Goal: Task Accomplishment & Management: Manage account settings

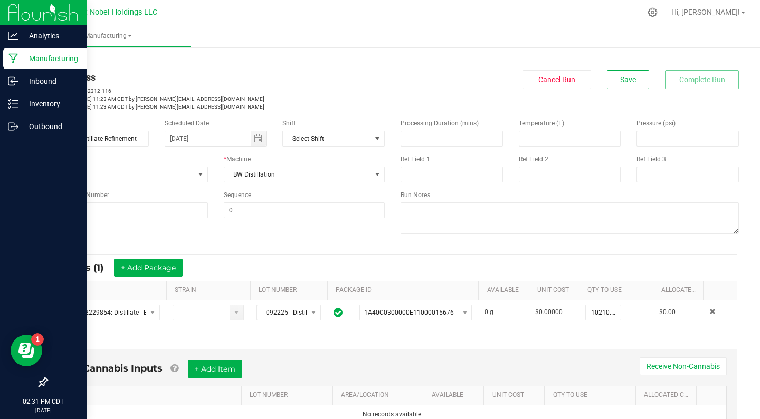
click at [49, 57] on p "Manufacturing" at bounding box center [49, 58] width 63 height 13
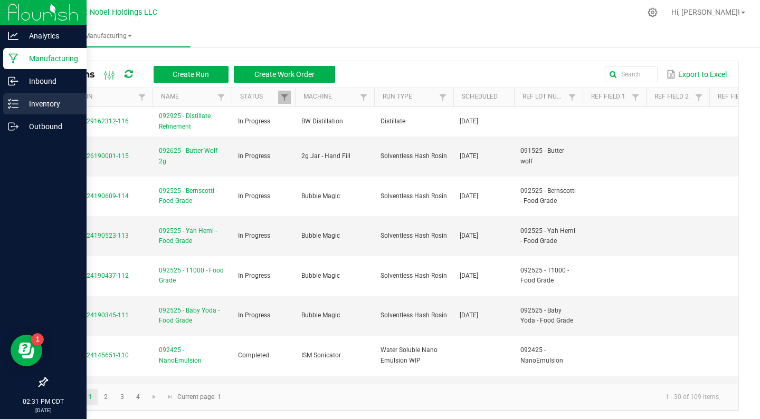
click at [70, 111] on div "Inventory" at bounding box center [44, 103] width 83 height 21
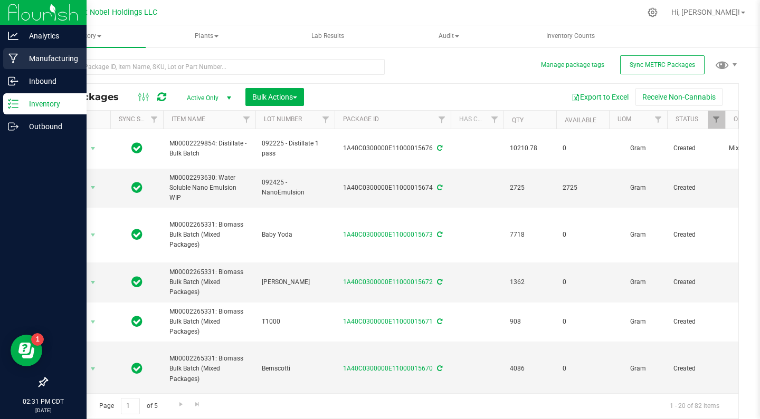
click at [50, 63] on p "Manufacturing" at bounding box center [49, 58] width 63 height 13
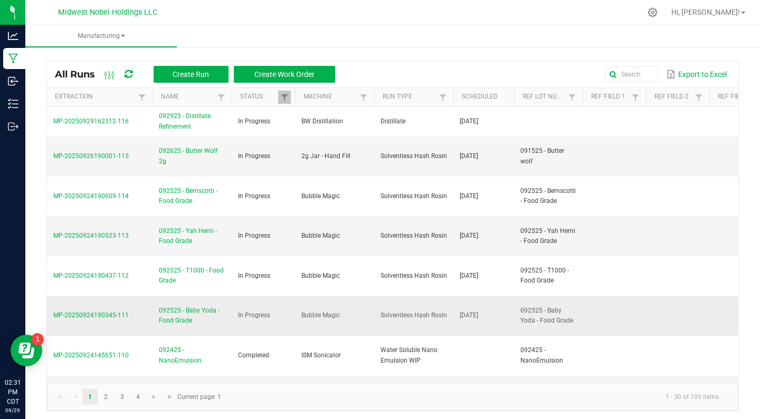
click at [185, 313] on span "092525 - Baby Yoda - Food Grade" at bounding box center [192, 316] width 66 height 20
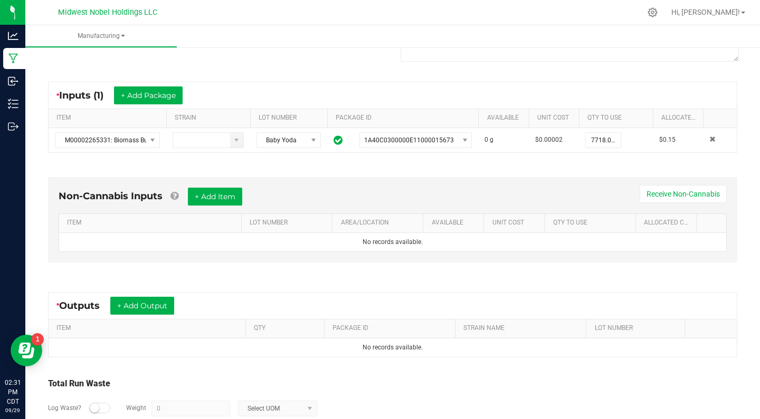
scroll to position [207, 0]
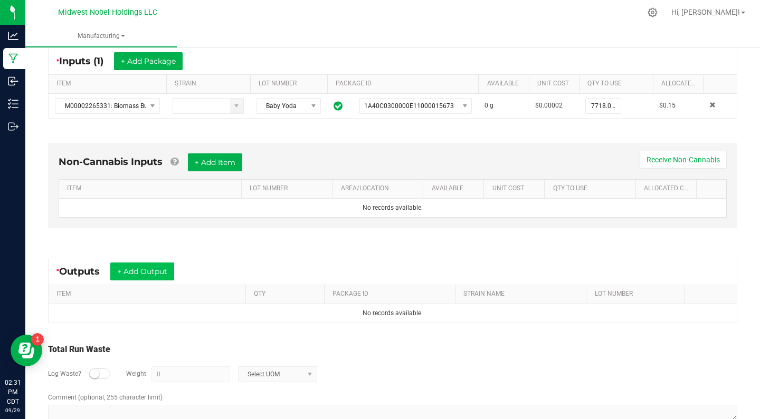
click at [139, 263] on button "+ Add Output" at bounding box center [142, 272] width 64 height 18
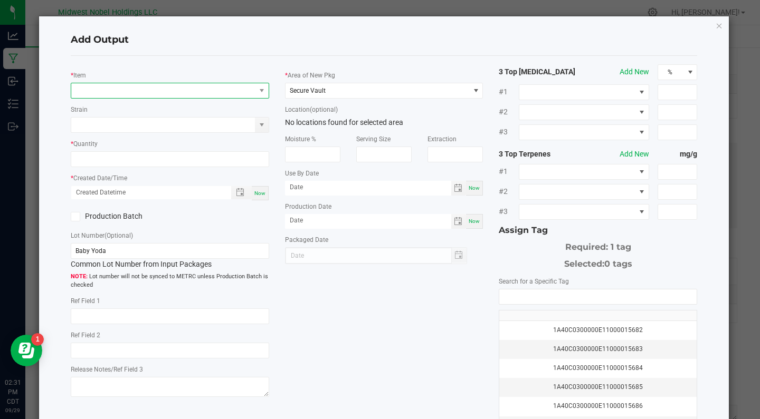
click at [146, 84] on span "NO DATA FOUND" at bounding box center [163, 90] width 184 height 15
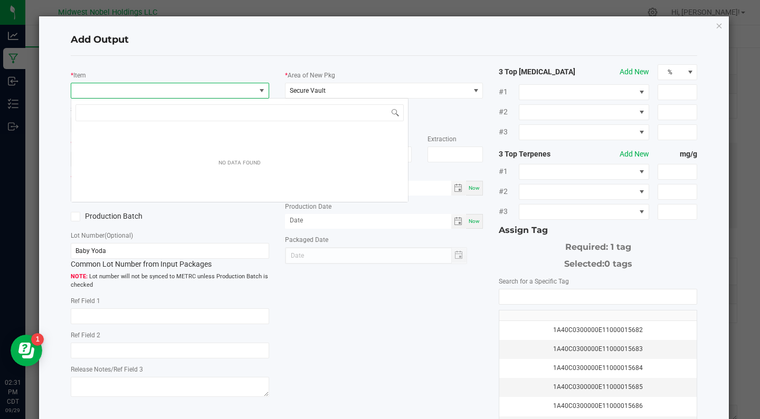
scroll to position [16, 198]
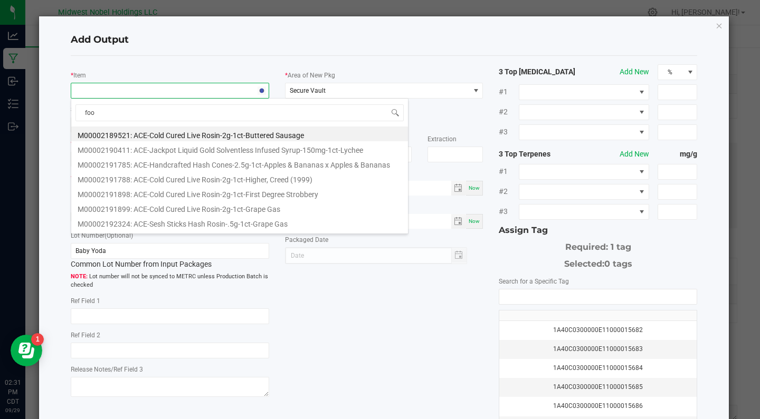
type input "food"
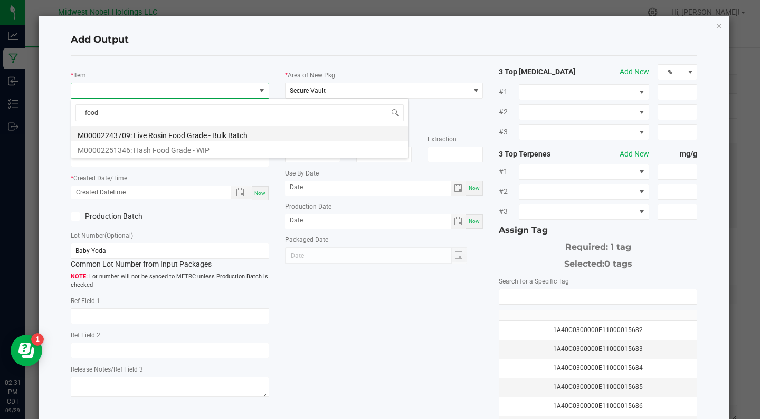
click at [227, 133] on li "M00002243709: Live Rosin Food Grade - Bulk Batch" at bounding box center [239, 134] width 337 height 15
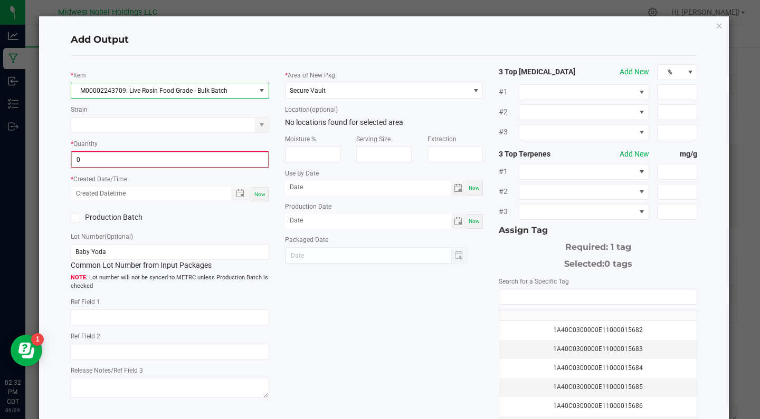
click at [80, 162] on input "0" at bounding box center [170, 159] width 196 height 15
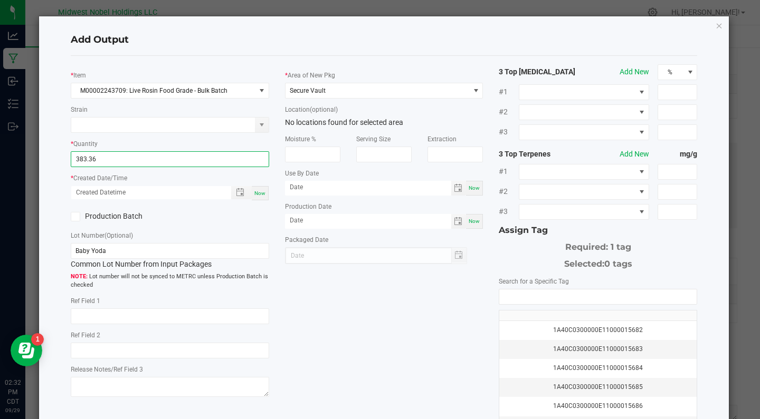
type input "383.3600 g"
click at [169, 222] on div "Production Batch" at bounding box center [116, 217] width 107 height 16
click at [264, 196] on div "Now" at bounding box center [260, 193] width 17 height 14
type input "[DATE] 2:32 PM"
type input "[DATE]"
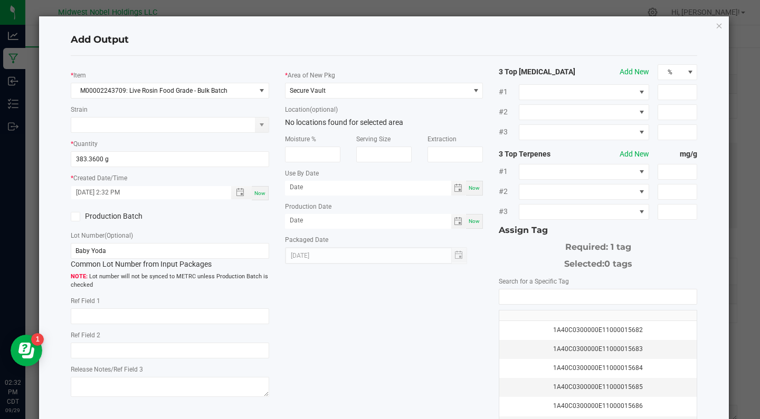
click at [107, 213] on label "Production Batch" at bounding box center [116, 216] width 91 height 11
click at [0, 0] on input "Production Batch" at bounding box center [0, 0] width 0 height 0
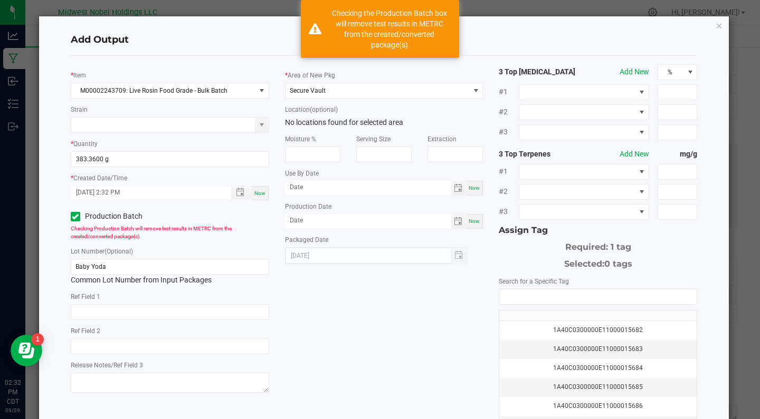
click at [142, 276] on div "Baby Yoda Common Lot Number from Input Packages" at bounding box center [170, 272] width 198 height 27
click at [142, 274] on input "Baby Yoda" at bounding box center [170, 267] width 198 height 16
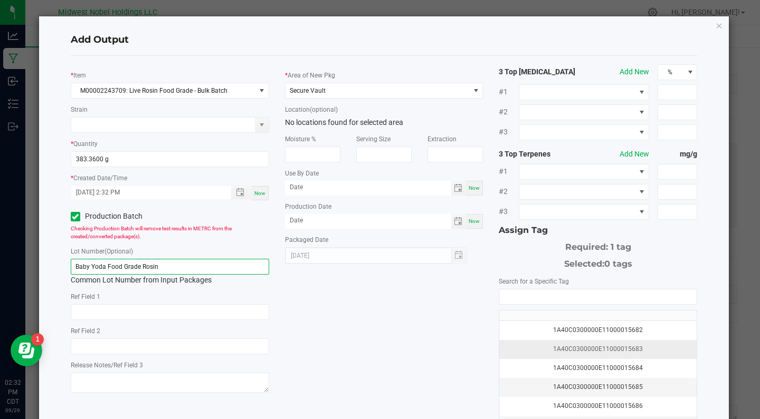
type input "Baby Yoda Food Grade Rosin"
click at [568, 348] on div "1A40C0300000E11000015683" at bounding box center [597, 349] width 185 height 10
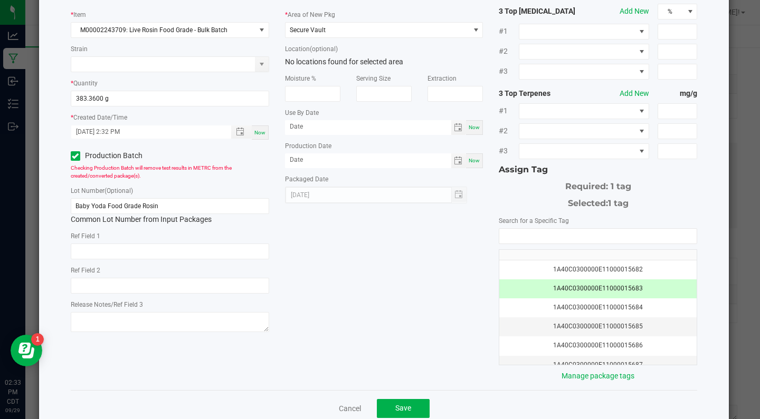
scroll to position [63, 0]
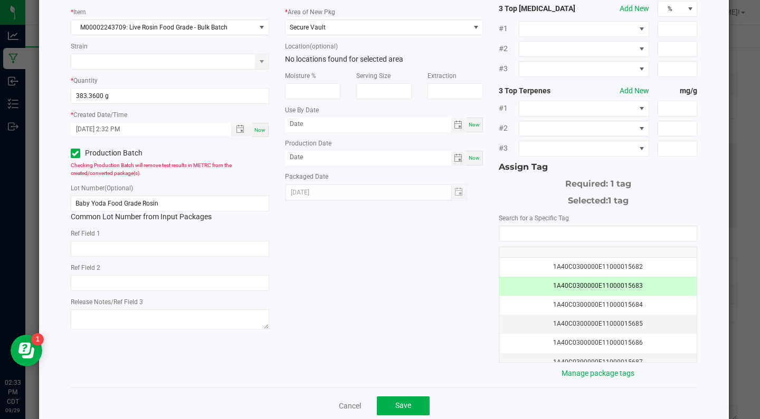
click at [412, 396] on div "Cancel Save" at bounding box center [384, 406] width 627 height 36
click at [412, 401] on button "Save" at bounding box center [403, 406] width 53 height 19
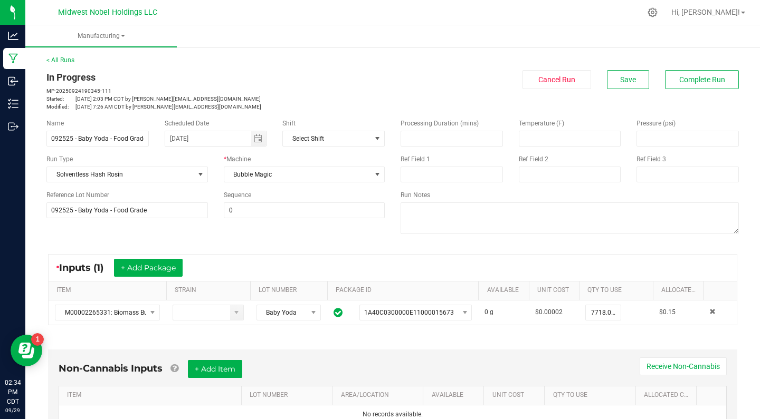
scroll to position [0, 0]
click at [636, 71] on button "Save" at bounding box center [628, 79] width 42 height 19
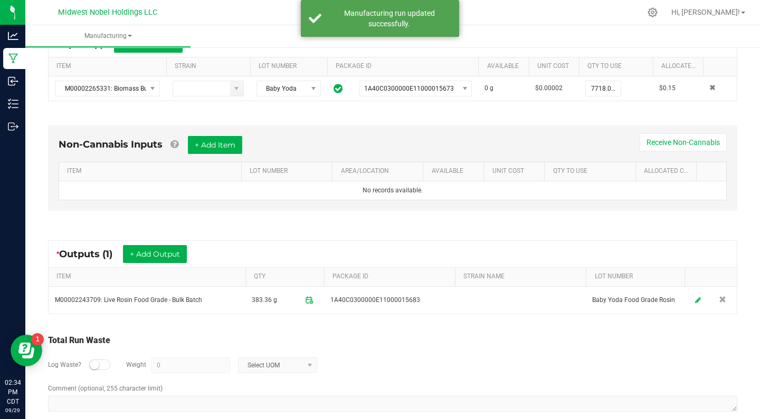
scroll to position [224, 0]
drag, startPoint x: 339, startPoint y: 301, endPoint x: 389, endPoint y: 301, distance: 50.1
click at [391, 303] on span "1A40C0300000E11000015683" at bounding box center [375, 300] width 90 height 10
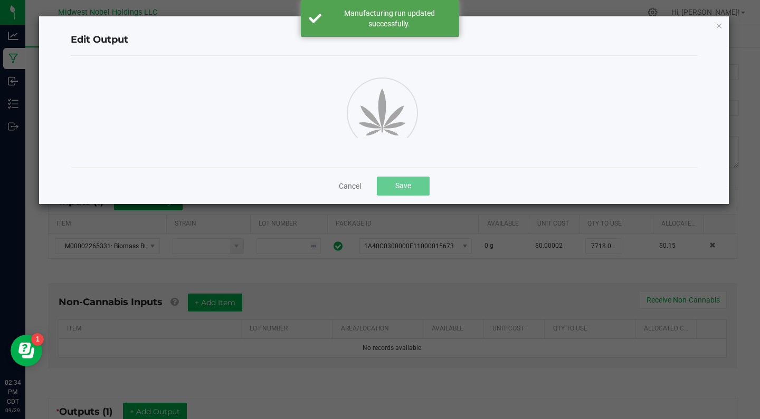
click at [389, 301] on ngb-modal-window "Edit Output Cancel Save" at bounding box center [383, 209] width 767 height 419
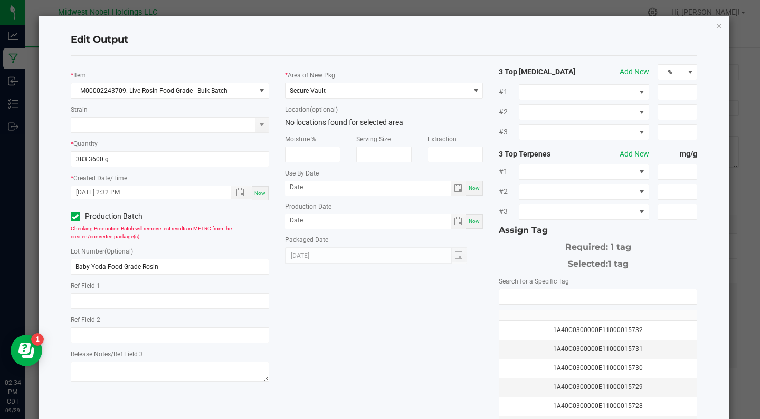
click at [724, 24] on div "Edit Output * Item M00002243709: Live Rosin Food Grade - Bulk Batch Strain * Qu…" at bounding box center [384, 251] width 690 height 471
click at [718, 24] on icon "button" at bounding box center [718, 25] width 7 height 13
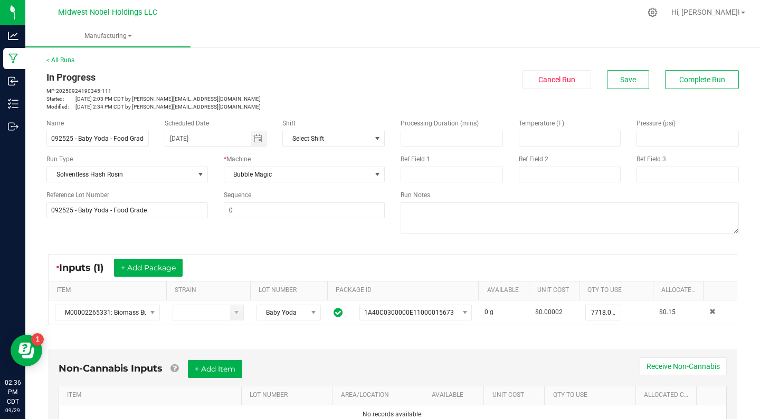
scroll to position [0, 0]
click at [623, 78] on span "Save" at bounding box center [628, 79] width 16 height 8
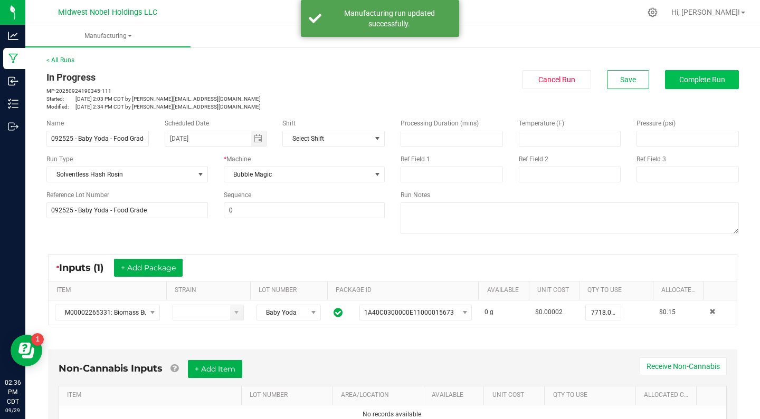
click at [698, 82] on span "Complete Run" at bounding box center [702, 79] width 46 height 8
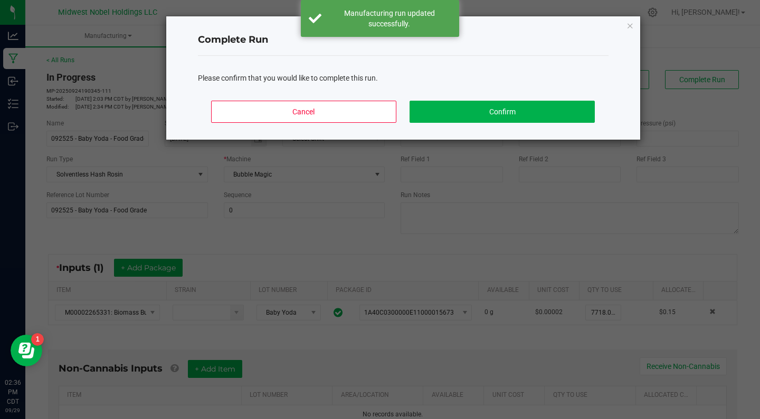
click at [534, 105] on button "Confirm" at bounding box center [501, 112] width 185 height 22
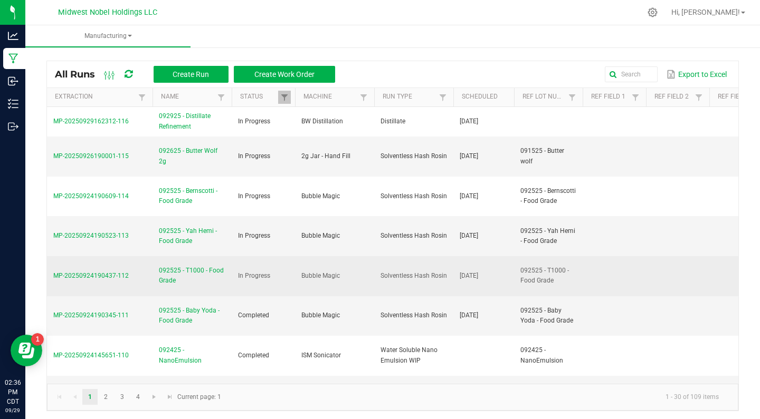
click at [205, 270] on span "092525 - T1000 - Food Grade" at bounding box center [192, 276] width 66 height 20
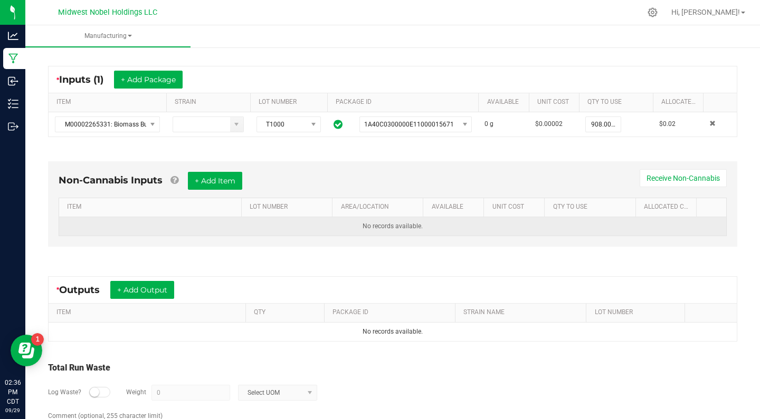
scroll to position [189, 0]
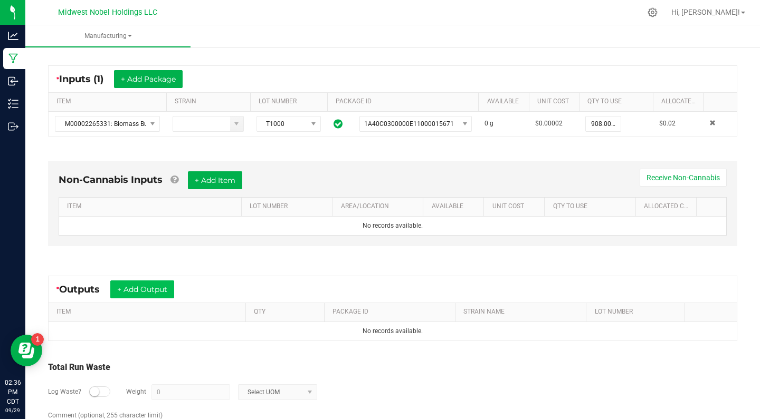
click at [165, 290] on button "+ Add Output" at bounding box center [142, 290] width 64 height 18
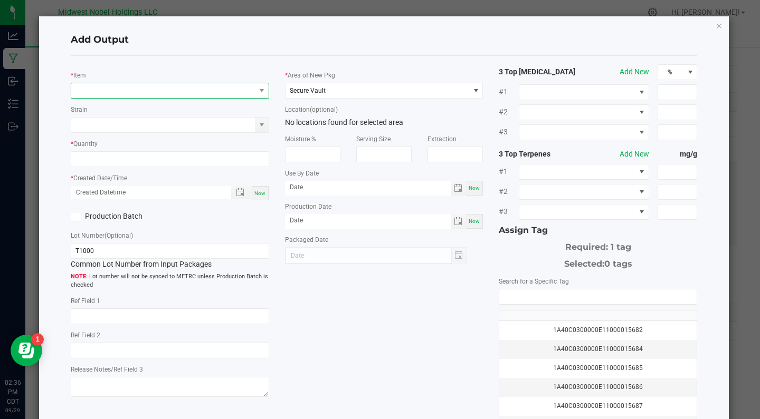
click at [162, 87] on span "NO DATA FOUND" at bounding box center [163, 90] width 184 height 15
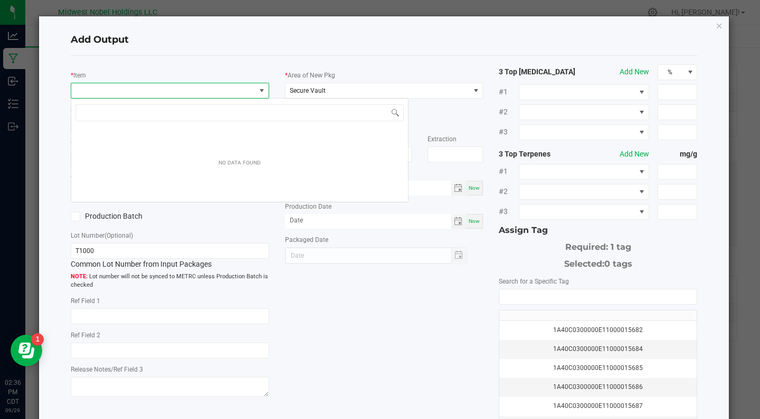
scroll to position [16, 198]
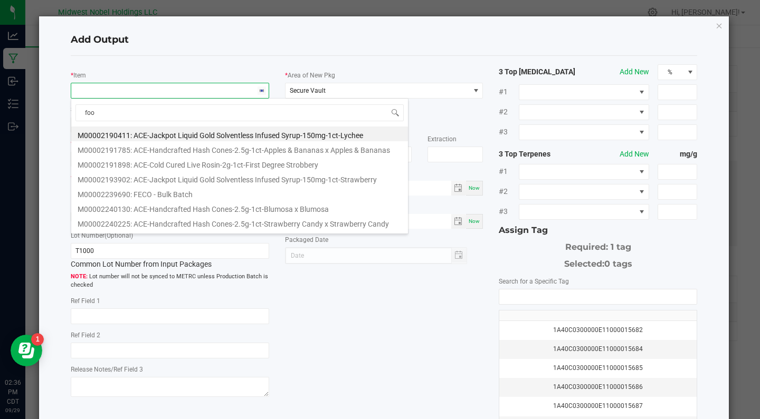
type input "food"
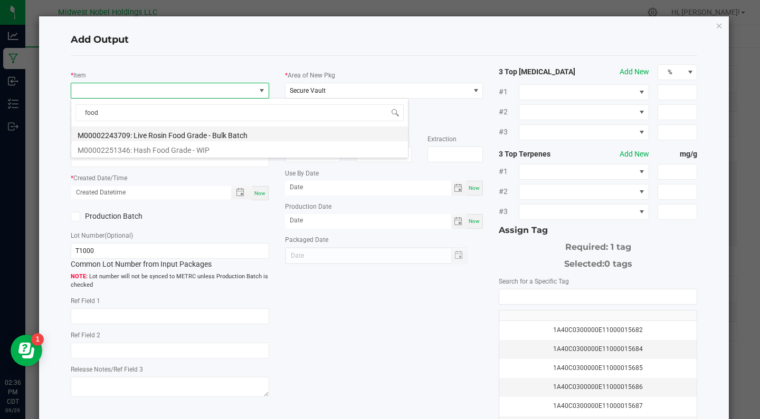
click at [256, 137] on li "M00002243709: Live Rosin Food Grade - Bulk Batch" at bounding box center [239, 134] width 337 height 15
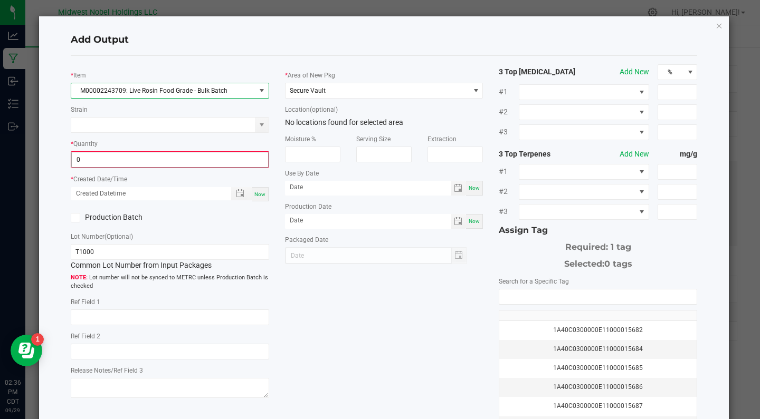
click at [81, 158] on input "0" at bounding box center [170, 159] width 196 height 15
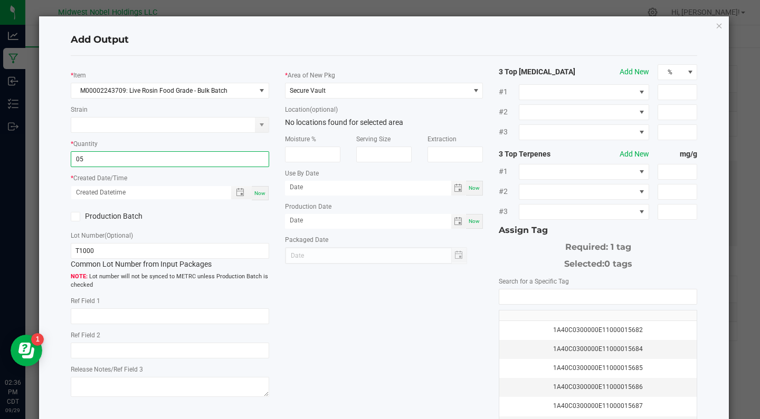
type input "0"
type input "50.3000 g"
click at [171, 225] on div "* Item M00002243709: Live Rosin Food Grade - Bulk Batch Strain * Quantity 50.30…" at bounding box center [170, 232] width 214 height 336
click at [266, 195] on div "Now" at bounding box center [260, 193] width 17 height 14
type input "[DATE] 2:36 PM"
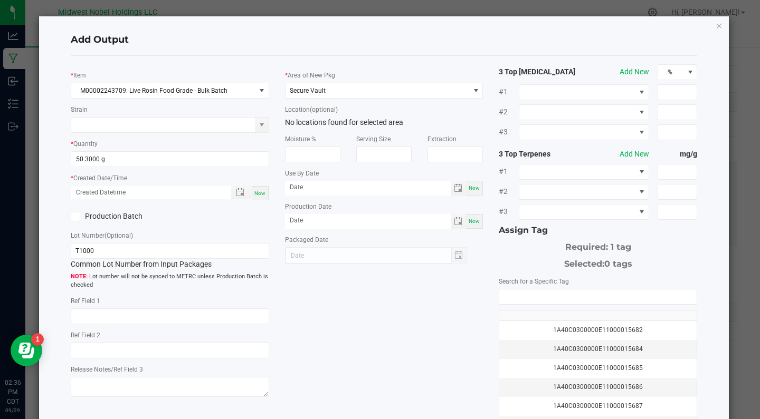
type input "[DATE]"
click at [127, 216] on label "Production Batch" at bounding box center [116, 216] width 91 height 11
click at [0, 0] on input "Production Batch" at bounding box center [0, 0] width 0 height 0
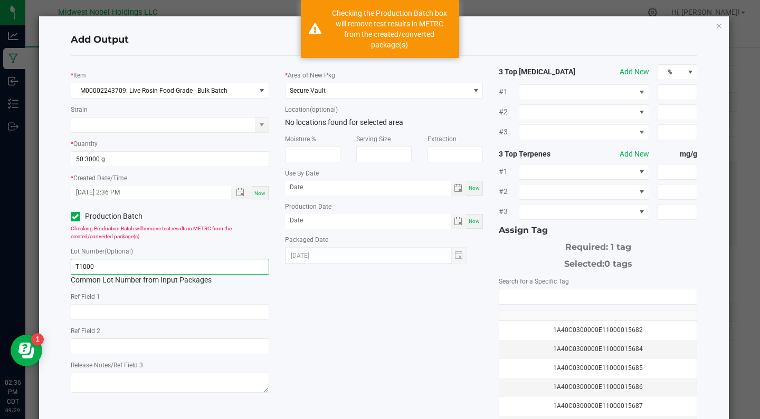
click at [145, 272] on input "T1000" at bounding box center [170, 267] width 198 height 16
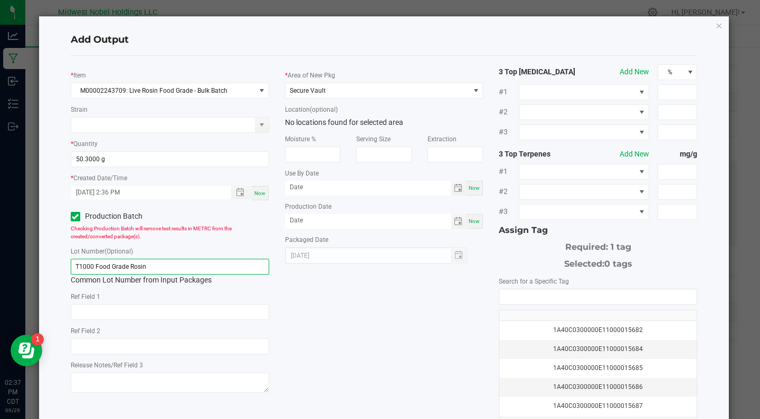
scroll to position [0, 0]
type input "T1000 Food Grade Rosin"
click at [592, 351] on div "1A40C0300000E11000015684" at bounding box center [597, 349] width 185 height 10
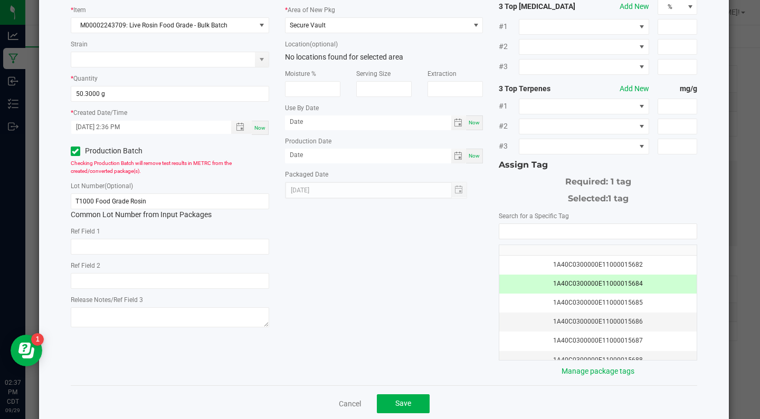
scroll to position [66, 0]
click at [408, 404] on span "Save" at bounding box center [403, 402] width 16 height 8
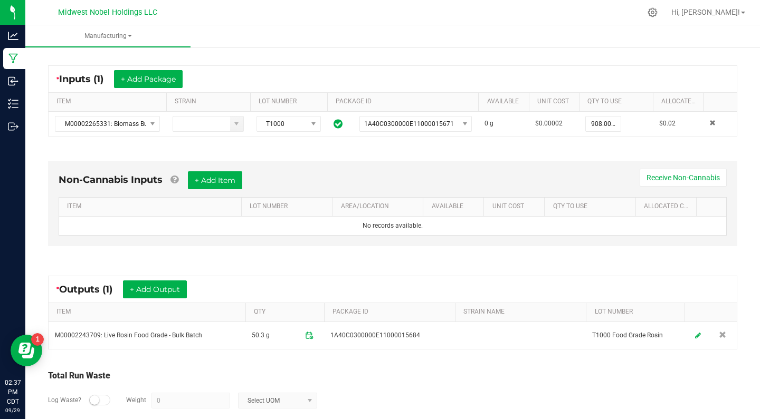
click at [156, 298] on div "* Outputs (1) + Add Output" at bounding box center [393, 289] width 688 height 26
click at [164, 289] on button "+ Add Output" at bounding box center [155, 290] width 64 height 18
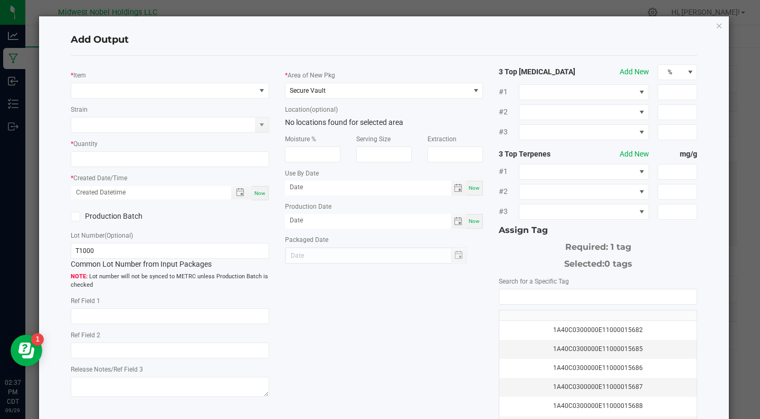
click at [171, 103] on div "* Item Strain * Quantity * Created Date/Time Now Production Batch Lot Number (O…" at bounding box center [170, 232] width 214 height 336
click at [169, 90] on span "NO DATA FOUND" at bounding box center [163, 90] width 184 height 15
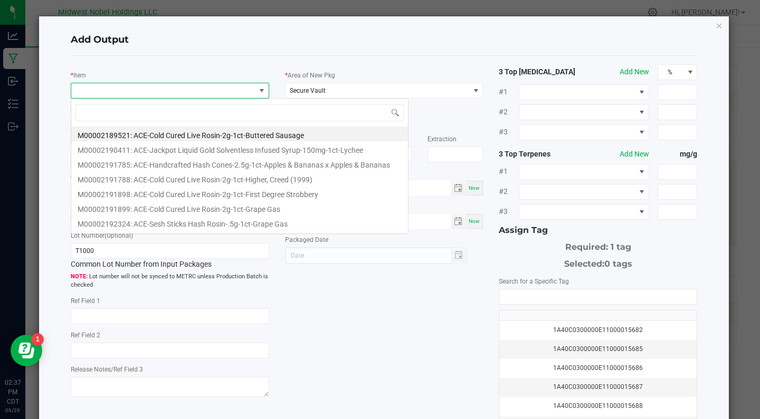
scroll to position [16, 198]
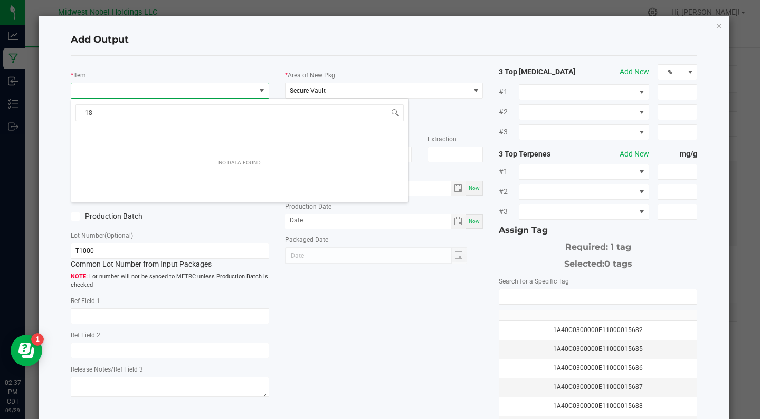
type input "1"
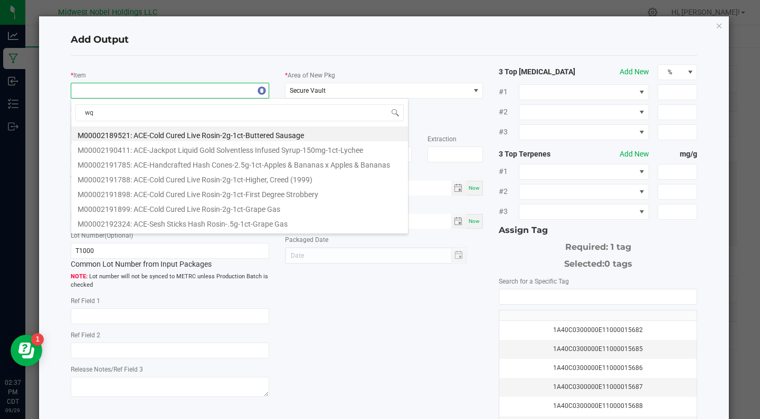
type input "w"
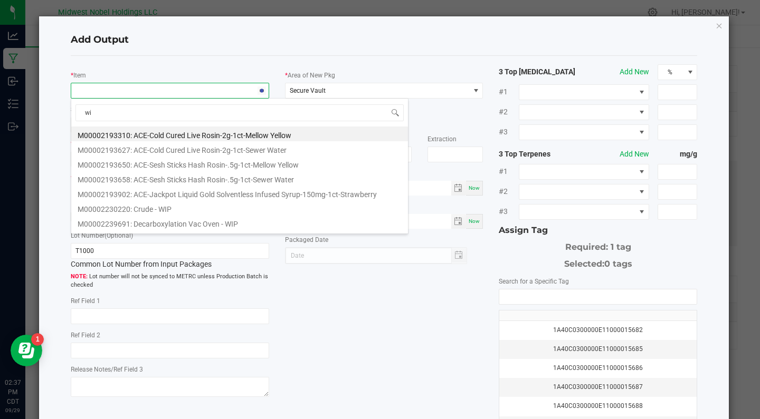
type input "wip"
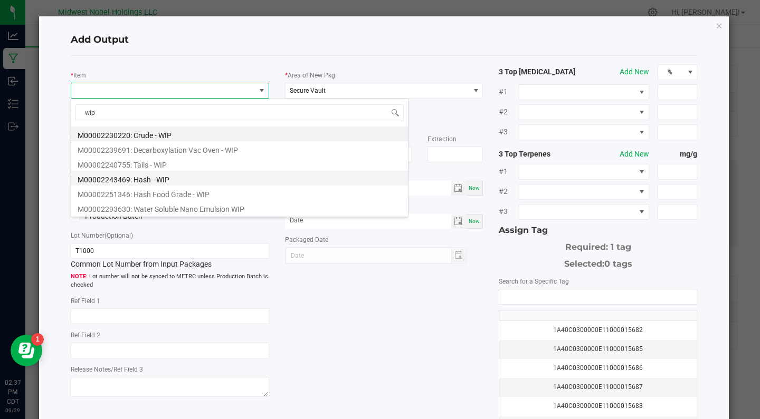
click at [255, 183] on li "M00002243469: Hash - WIP" at bounding box center [239, 178] width 337 height 15
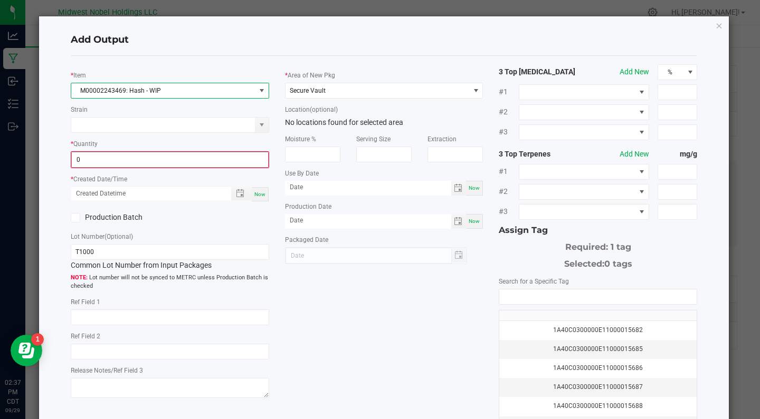
click at [128, 158] on input "0" at bounding box center [170, 159] width 196 height 15
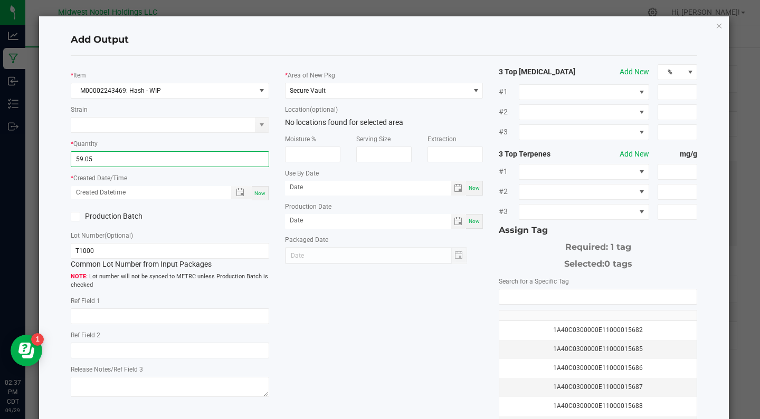
type input "59.0500 g"
click at [211, 224] on div "* Item M00002243469: Hash - WIP Strain * Quantity 59.0500 g * Created Date/Time…" at bounding box center [170, 232] width 214 height 336
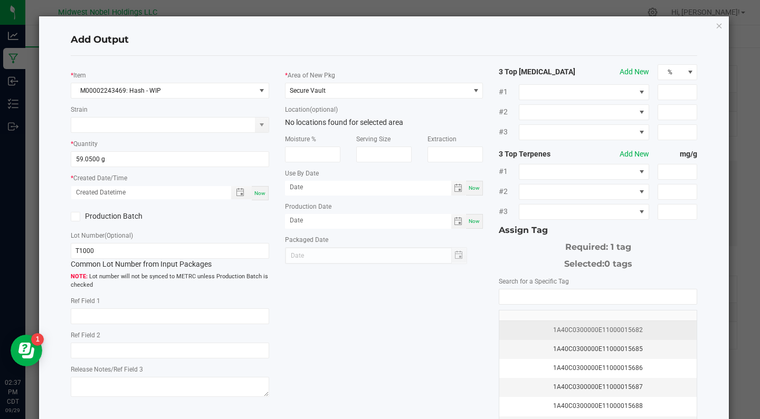
click at [602, 334] on div "1A40C0300000E11000015682" at bounding box center [597, 330] width 185 height 10
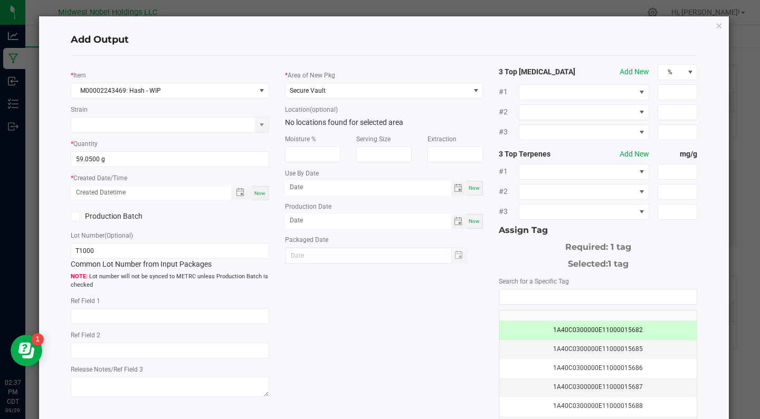
click at [402, 329] on div "* Item M00002243469: Hash - WIP Strain * Quantity 59.0500 g * Created Date/Time…" at bounding box center [384, 253] width 642 height 378
click at [213, 260] on div "T1000 Common Lot Number from Input Packages" at bounding box center [170, 256] width 198 height 27
click at [212, 254] on input "T1000" at bounding box center [170, 251] width 198 height 16
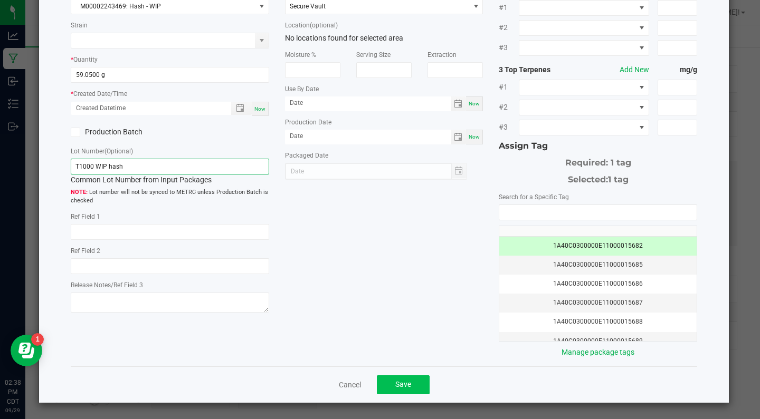
scroll to position [84, 0]
type input "T1000 WIP hash"
click at [394, 385] on button "Save" at bounding box center [403, 385] width 53 height 19
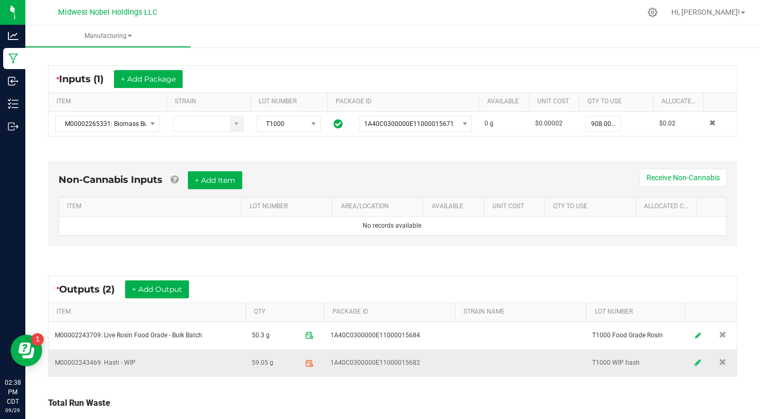
click at [700, 362] on icon at bounding box center [697, 362] width 6 height 7
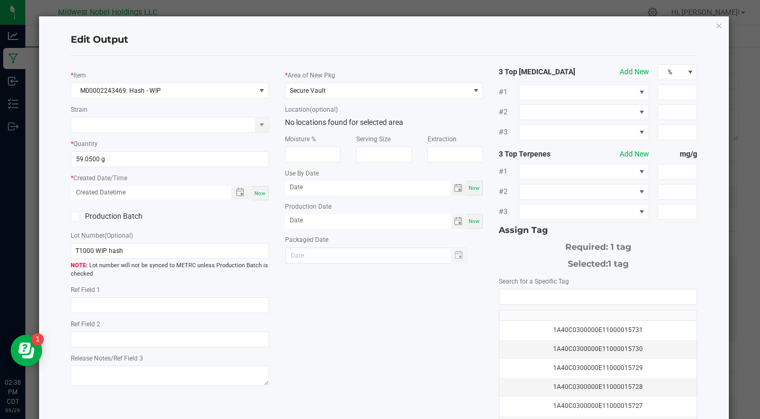
click at [261, 190] on span "Now" at bounding box center [259, 193] width 11 height 6
type input "[DATE] 2:38 PM"
type input "[DATE]"
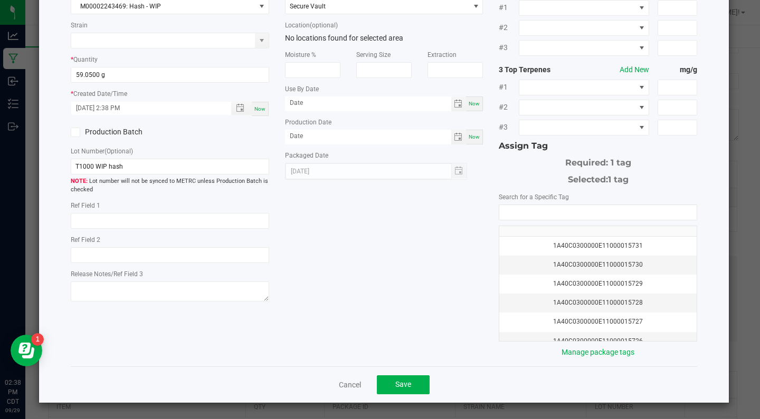
scroll to position [84, 0]
click at [411, 385] on span "Save" at bounding box center [403, 385] width 16 height 8
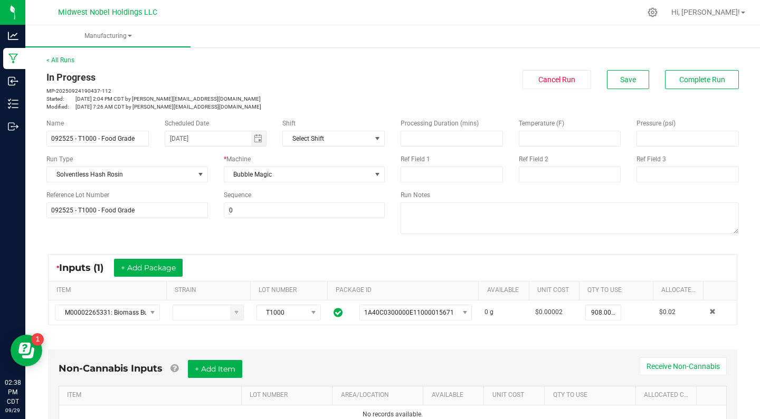
scroll to position [0, 0]
click at [623, 74] on button "Save" at bounding box center [628, 79] width 42 height 19
click at [702, 82] on span "Complete Run" at bounding box center [702, 79] width 46 height 8
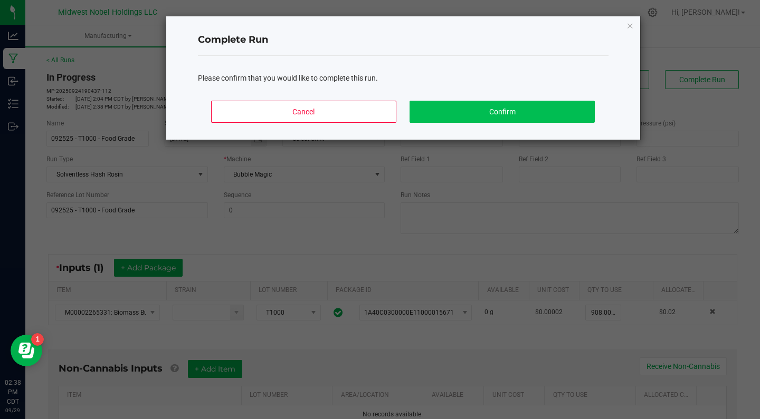
click at [543, 111] on button "Confirm" at bounding box center [501, 112] width 185 height 22
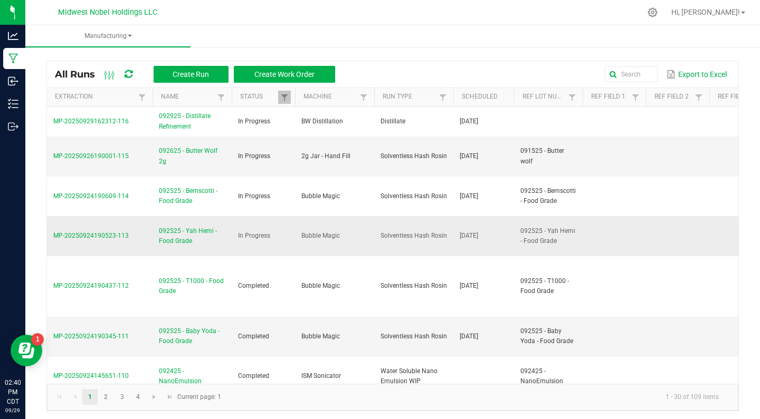
click at [168, 238] on span "092525 - Yah Hemi - Food Grade" at bounding box center [192, 236] width 66 height 20
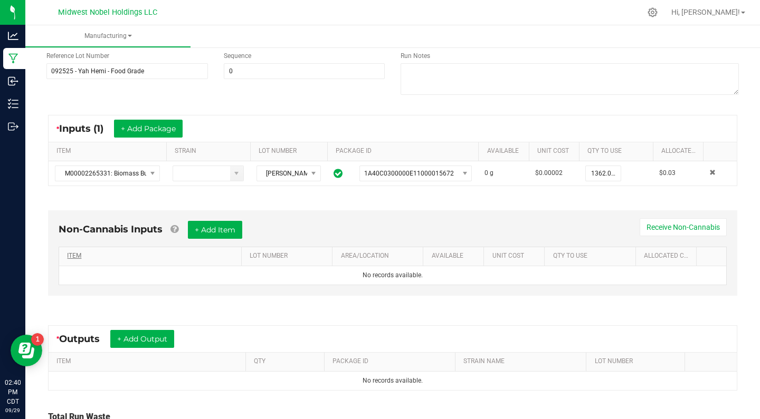
scroll to position [140, 0]
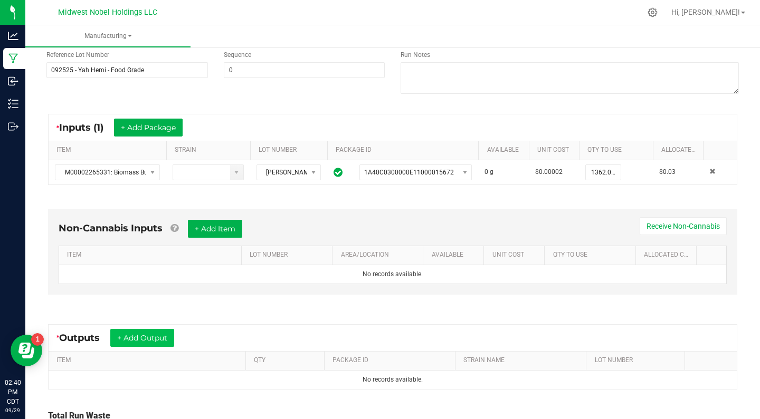
click at [153, 339] on button "+ Add Output" at bounding box center [142, 338] width 64 height 18
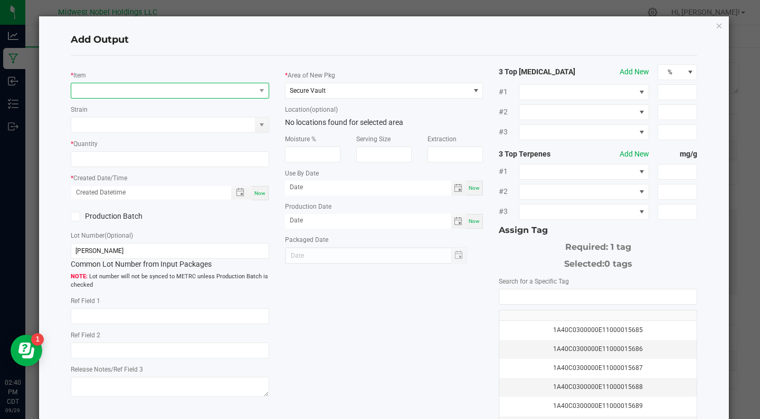
click at [166, 94] on span "NO DATA FOUND" at bounding box center [163, 90] width 184 height 15
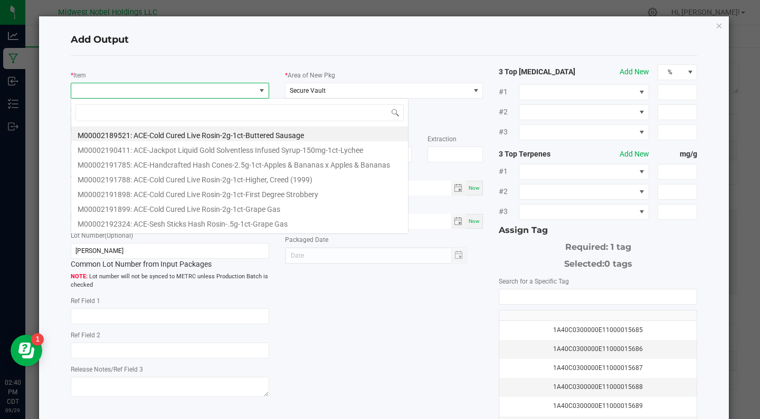
scroll to position [16, 198]
type input "food"
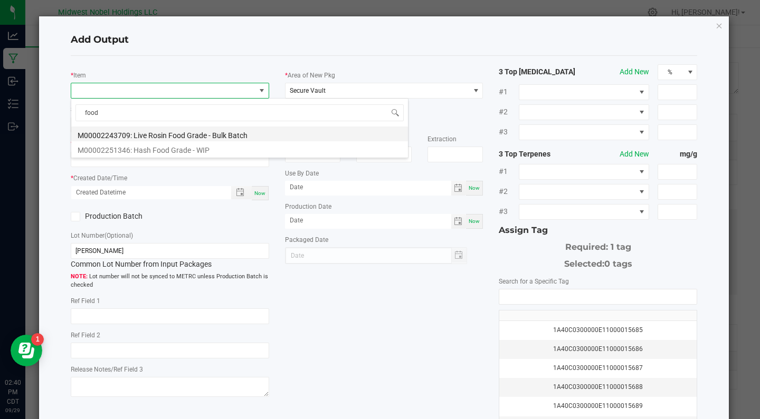
click at [186, 133] on li "M00002243709: Live Rosin Food Grade - Bulk Batch" at bounding box center [239, 134] width 337 height 15
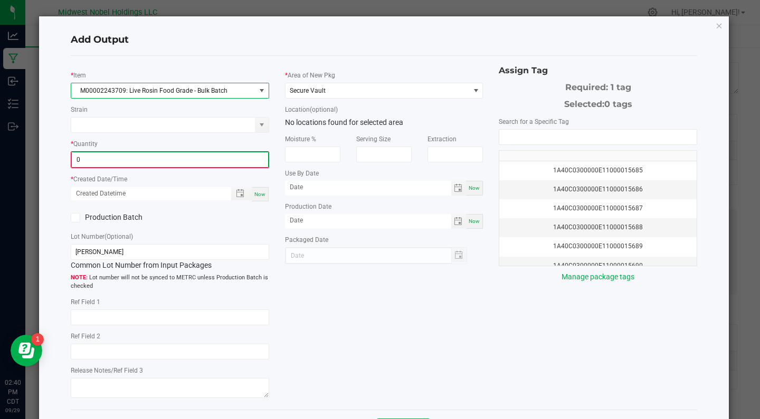
click at [102, 156] on input "0" at bounding box center [170, 159] width 196 height 15
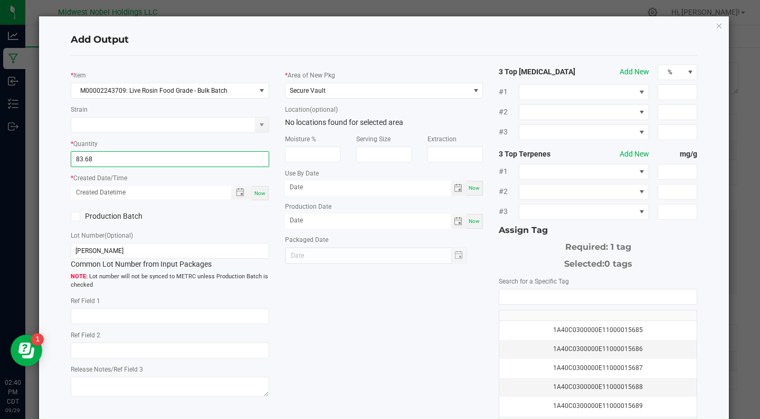
type input "83.6800 g"
click at [220, 218] on div "Production Batch" at bounding box center [170, 217] width 214 height 16
click at [260, 188] on div "Now" at bounding box center [260, 193] width 17 height 14
type input "[DATE] 2:40 PM"
type input "[DATE]"
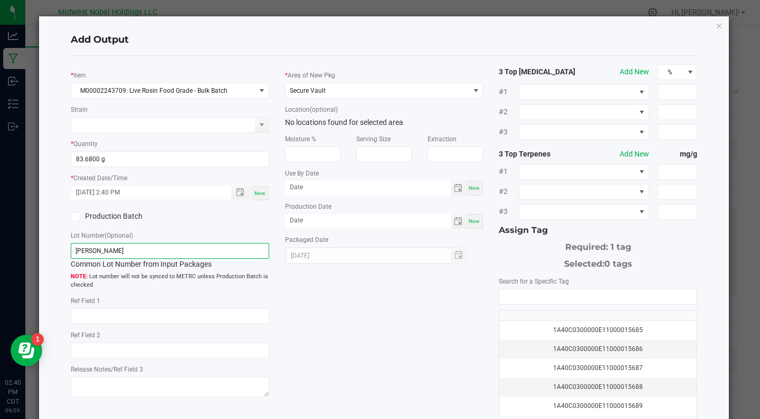
click at [172, 250] on input "[PERSON_NAME]" at bounding box center [170, 251] width 198 height 16
type input "Yah Hemi Food Grade Rosin"
click at [355, 346] on div "* Item M00002243709: Live Rosin Food Grade - Bulk Batch Strain * Quantity 83.68…" at bounding box center [384, 253] width 642 height 378
click at [535, 345] on div "1A40C0300000E11000015686" at bounding box center [597, 349] width 185 height 10
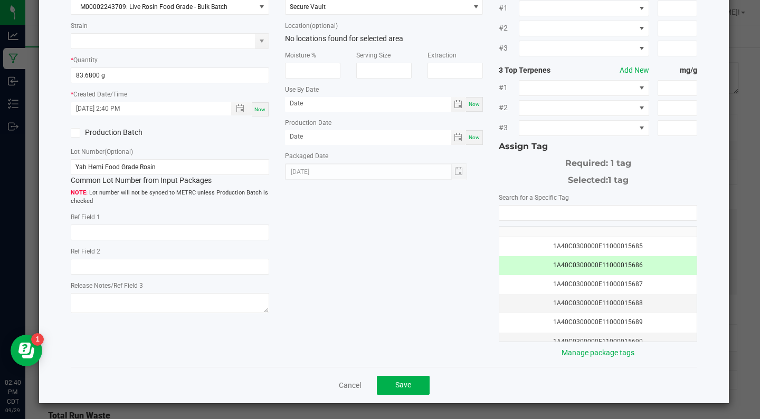
scroll to position [0, 0]
click at [397, 381] on span "Save" at bounding box center [403, 385] width 16 height 8
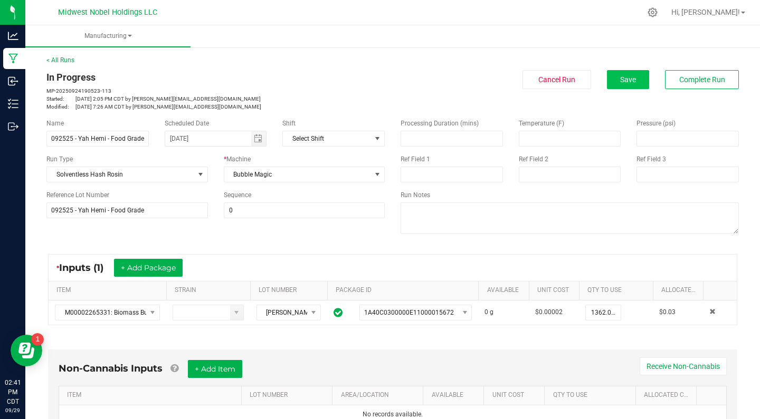
click at [615, 77] on button "Save" at bounding box center [628, 79] width 42 height 19
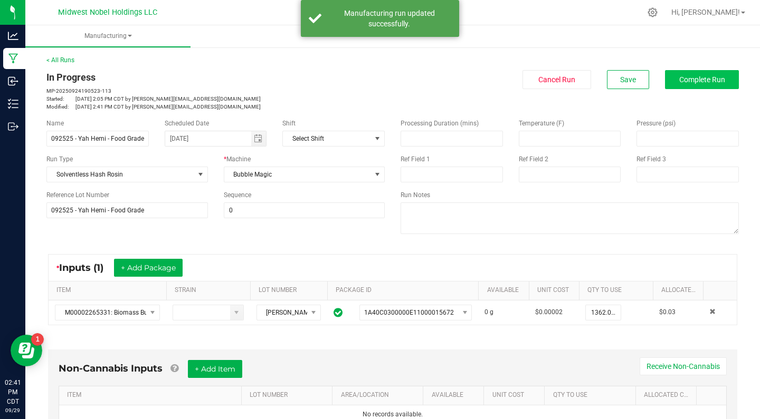
click at [671, 79] on button "Complete Run" at bounding box center [702, 79] width 74 height 19
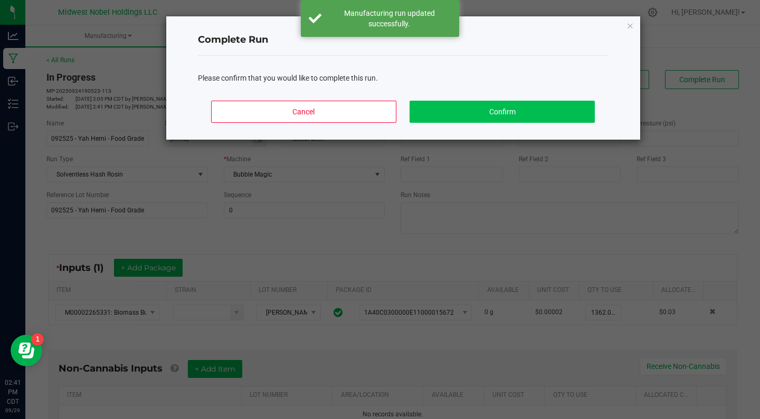
click at [504, 102] on button "Confirm" at bounding box center [501, 112] width 185 height 22
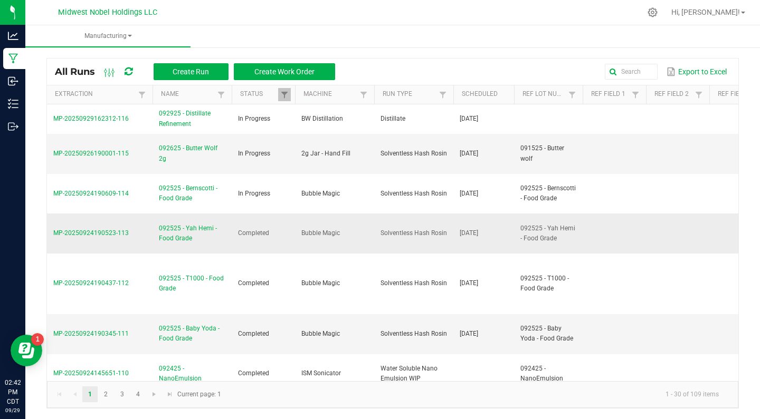
scroll to position [3, 0]
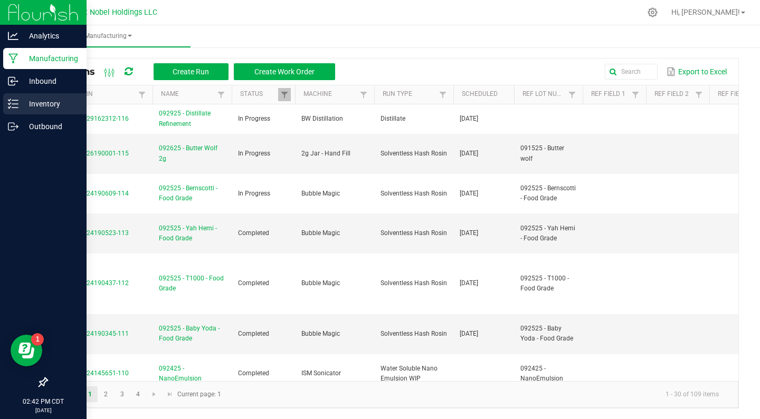
click at [20, 100] on p "Inventory" at bounding box center [49, 104] width 63 height 13
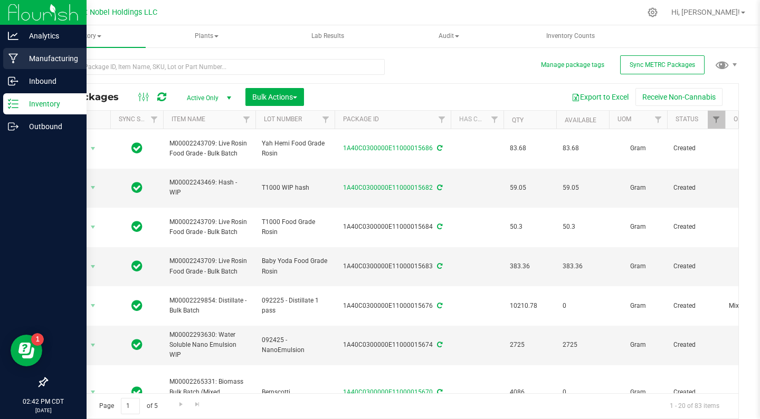
click at [30, 52] on div "Manufacturing" at bounding box center [44, 58] width 83 height 21
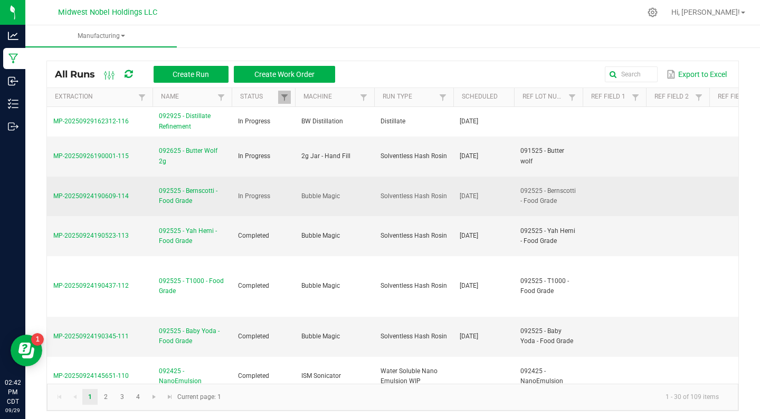
click at [171, 196] on span "092525 - Bernscotti - Food Grade" at bounding box center [192, 196] width 66 height 20
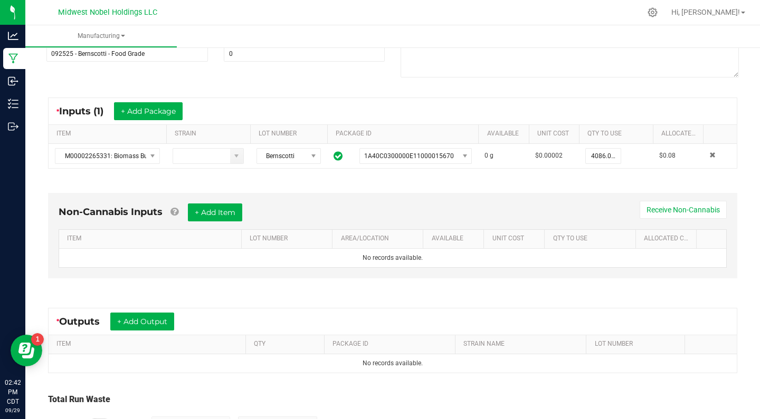
scroll to position [160, 0]
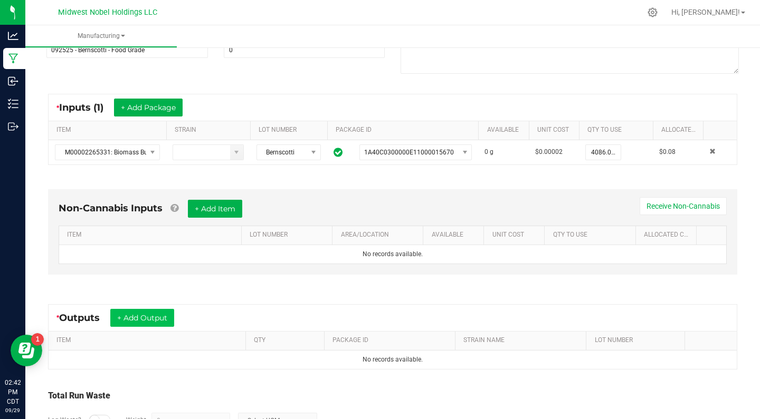
click at [141, 315] on button "+ Add Output" at bounding box center [142, 318] width 64 height 18
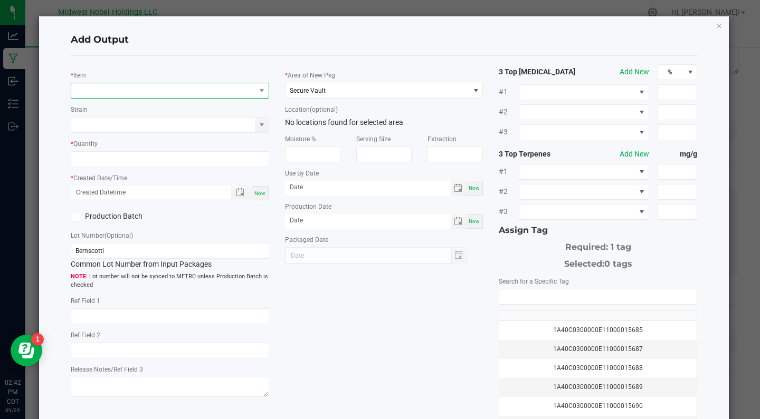
click at [185, 91] on span "NO DATA FOUND" at bounding box center [163, 90] width 184 height 15
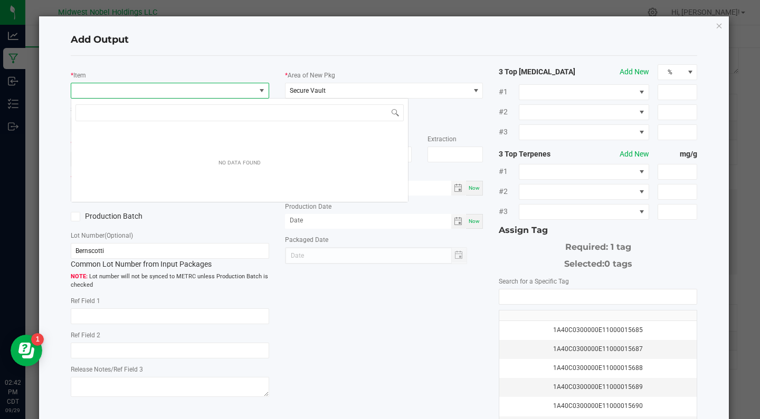
scroll to position [16, 198]
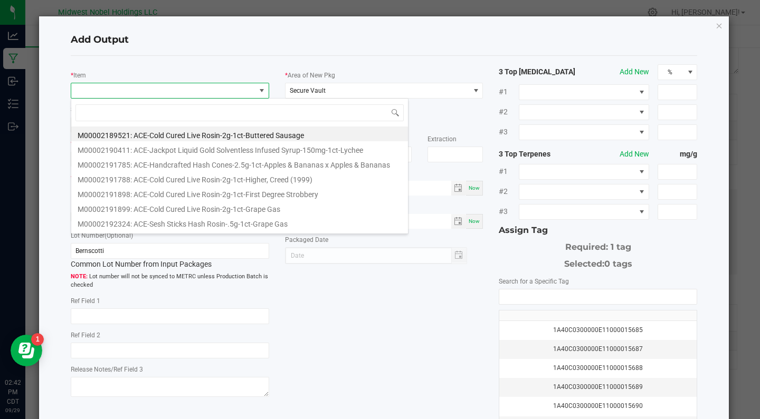
type input "2"
type input "food"
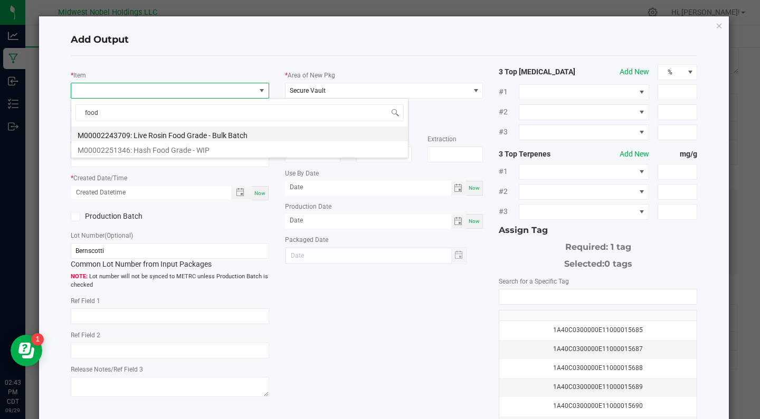
click at [216, 133] on li "M00002243709: Live Rosin Food Grade - Bulk Batch" at bounding box center [239, 134] width 337 height 15
type input "0.0000 g"
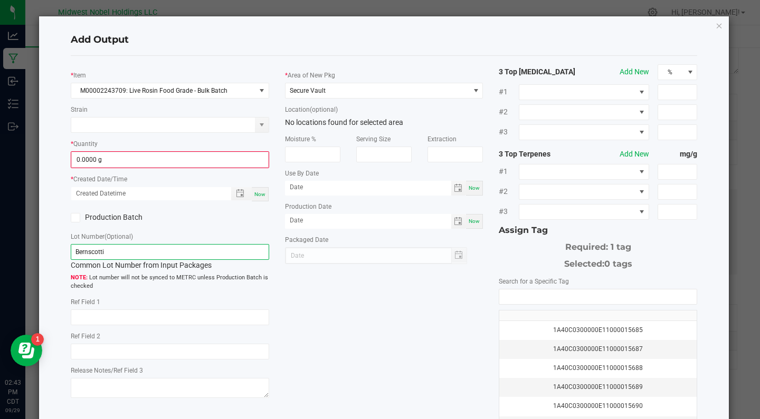
click at [114, 252] on input "Bernscotti" at bounding box center [170, 252] width 198 height 16
type input "Bernscotti Food Grade Rosin"
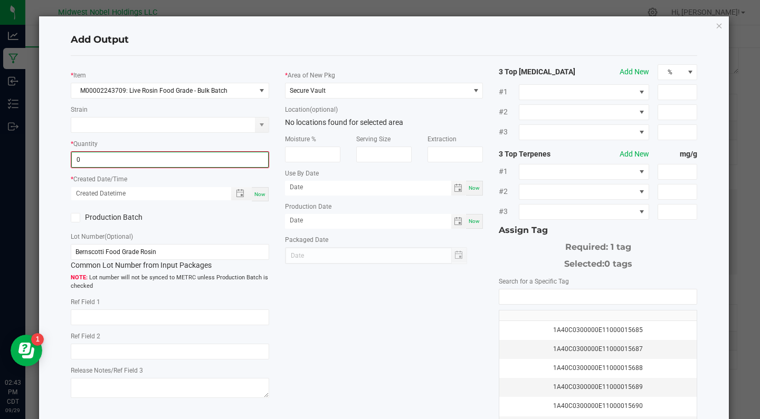
click at [91, 155] on input "0" at bounding box center [170, 159] width 196 height 15
click at [121, 157] on input "1560" at bounding box center [169, 159] width 197 height 15
type input "1"
type input "233.3000 g"
click at [170, 177] on div "* Created Date/Time Now" at bounding box center [170, 186] width 198 height 28
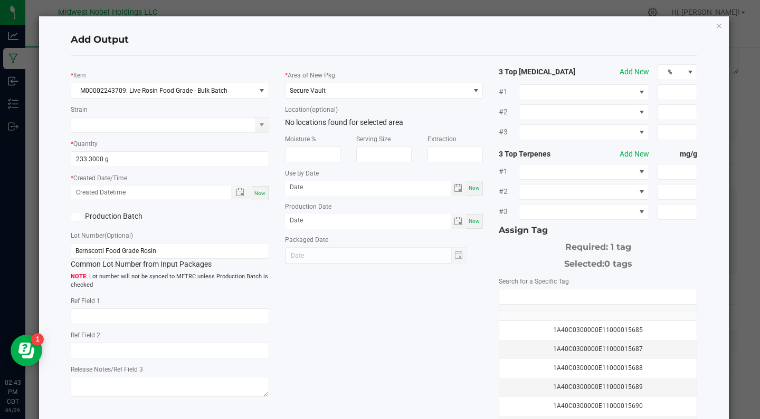
click at [260, 189] on div "Now" at bounding box center [260, 193] width 17 height 14
type input "[DATE] 2:43 PM"
type input "[DATE]"
click at [650, 330] on div "1A40C0300000E11000015685" at bounding box center [597, 330] width 185 height 10
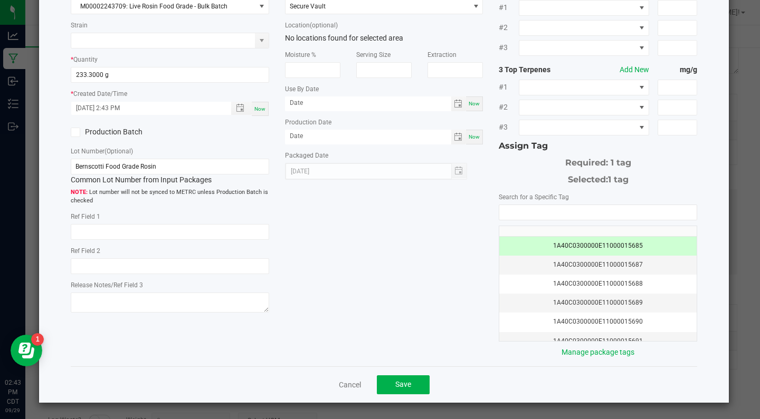
scroll to position [84, 0]
click at [417, 387] on button "Save" at bounding box center [403, 385] width 53 height 19
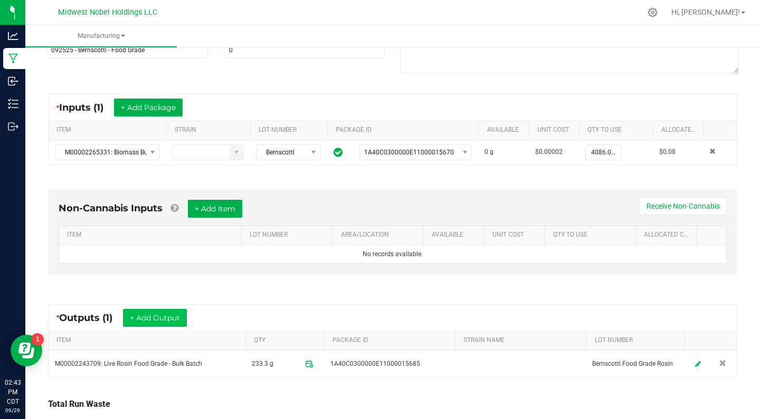
click at [166, 317] on button "+ Add Output" at bounding box center [155, 318] width 64 height 18
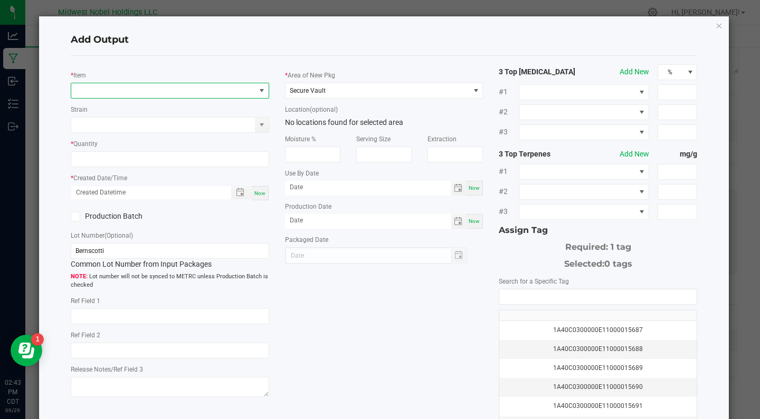
click at [126, 97] on span "NO DATA FOUND" at bounding box center [163, 90] width 184 height 15
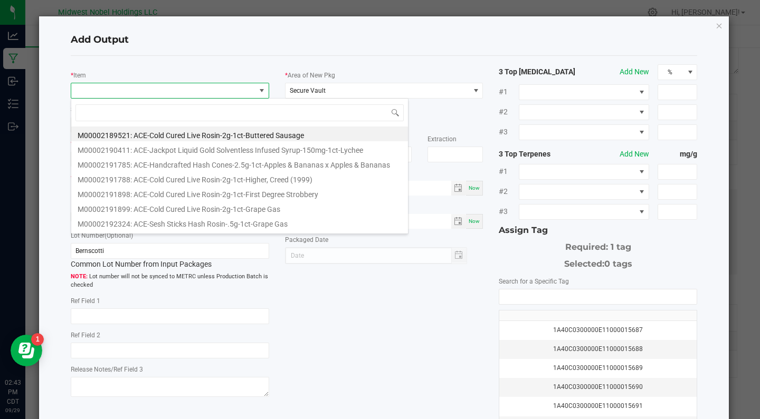
scroll to position [16, 198]
type input "used"
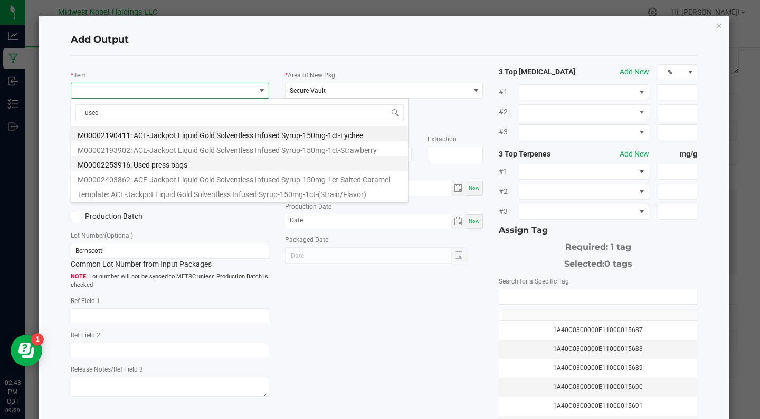
click at [198, 164] on li "M00002253916: Used press bags" at bounding box center [239, 163] width 337 height 15
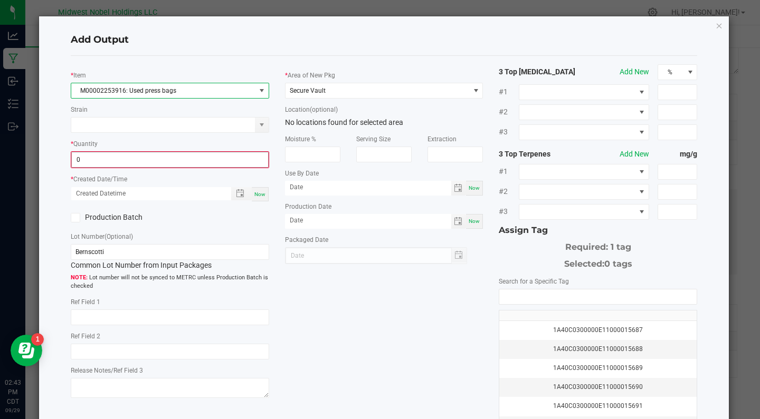
click at [117, 162] on input "0" at bounding box center [170, 159] width 196 height 15
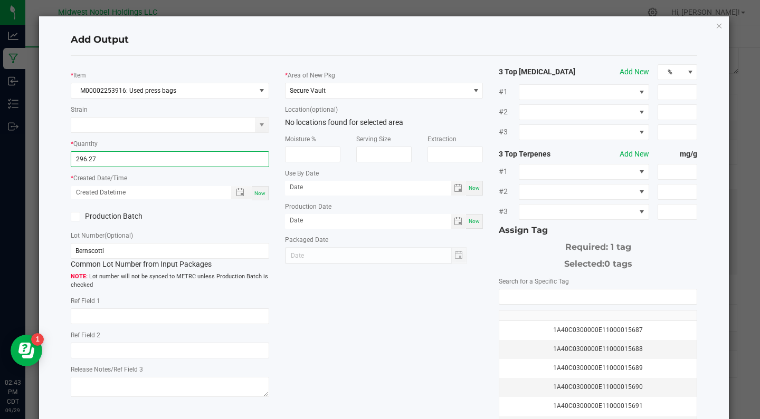
type input "296.2700 g"
click at [167, 220] on div "Production Batch" at bounding box center [116, 217] width 107 height 16
click at [266, 195] on div "Now" at bounding box center [260, 193] width 17 height 14
type input "[DATE] 2:43 PM"
type input "[DATE]"
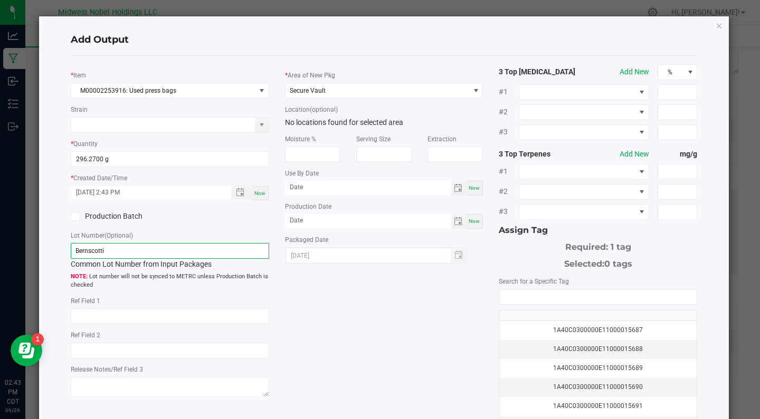
click at [178, 252] on input "Bernscotti" at bounding box center [170, 251] width 198 height 16
drag, startPoint x: 178, startPoint y: 252, endPoint x: 0, endPoint y: 249, distance: 178.3
click at [0, 250] on ngb-modal-window "Add Output * Item M00002253916: Used press bags Strain * Quantity 296.2700 g * …" at bounding box center [383, 209] width 767 height 419
type input "Used Press Bags (Cured)"
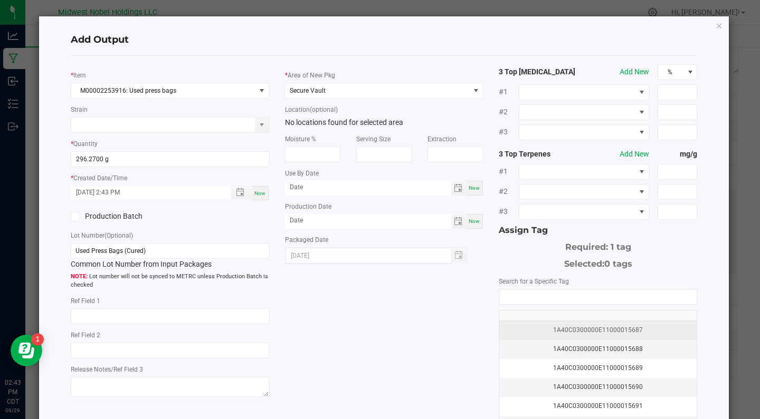
click at [550, 323] on td "1A40C0300000E11000015687" at bounding box center [597, 330] width 197 height 19
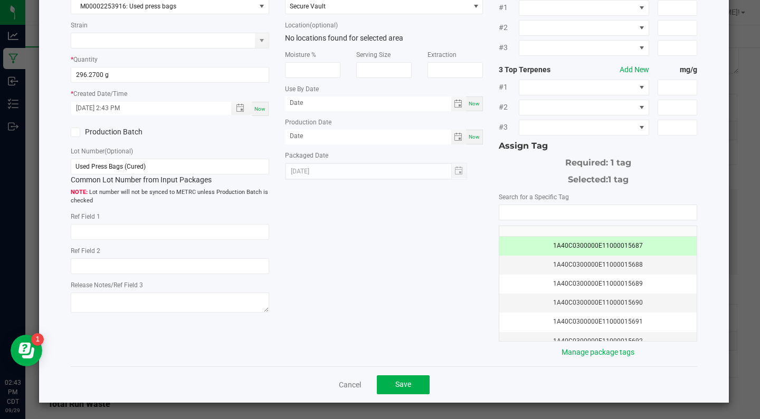
scroll to position [84, 0]
click at [396, 381] on span "Save" at bounding box center [403, 385] width 16 height 8
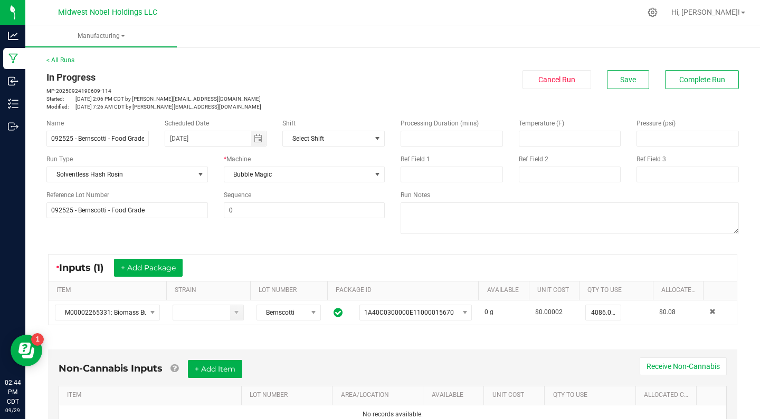
scroll to position [0, 0]
click at [637, 77] on button "Save" at bounding box center [628, 79] width 42 height 19
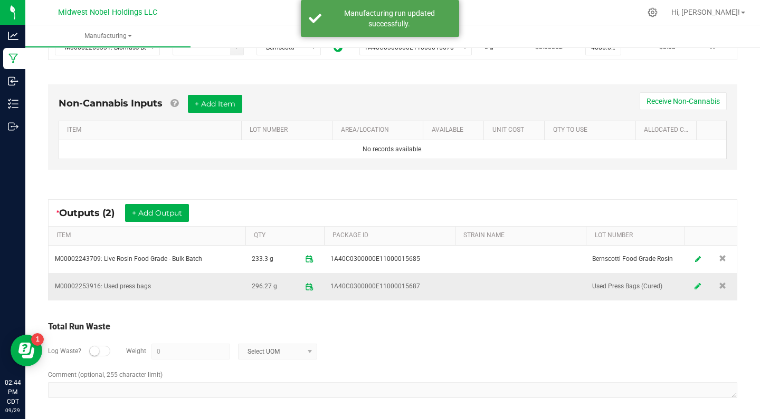
click at [694, 284] on link at bounding box center [697, 286] width 16 height 21
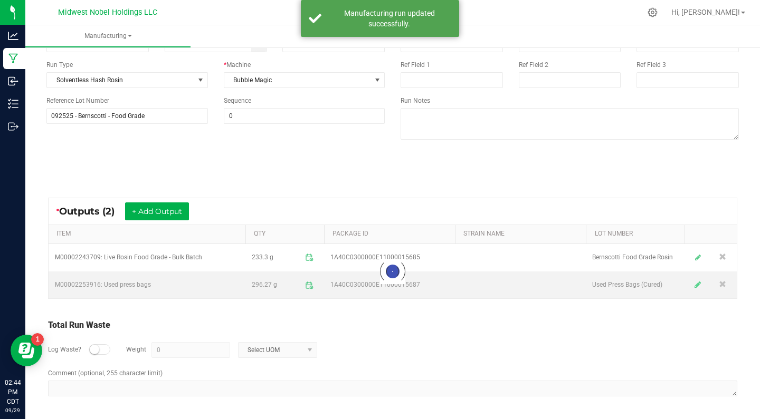
scroll to position [94, 0]
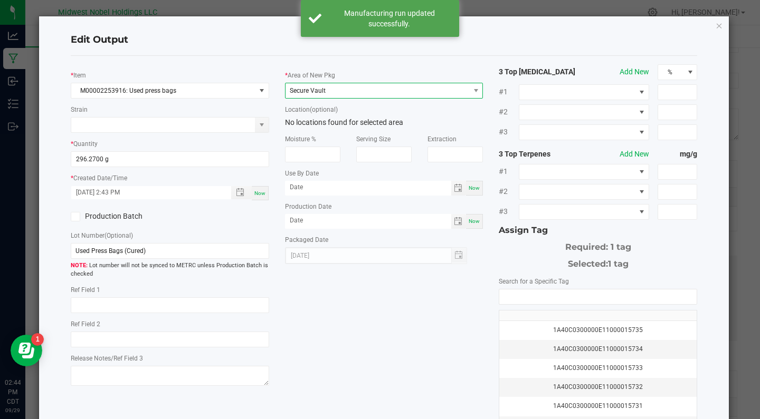
click at [358, 90] on span "Secure Vault" at bounding box center [377, 90] width 184 height 15
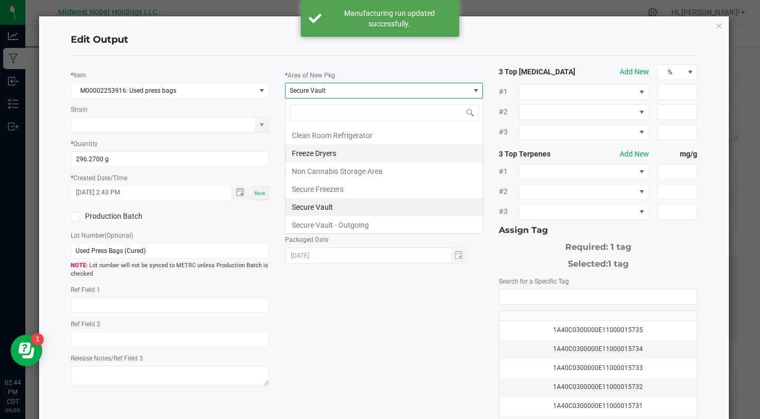
scroll to position [16, 198]
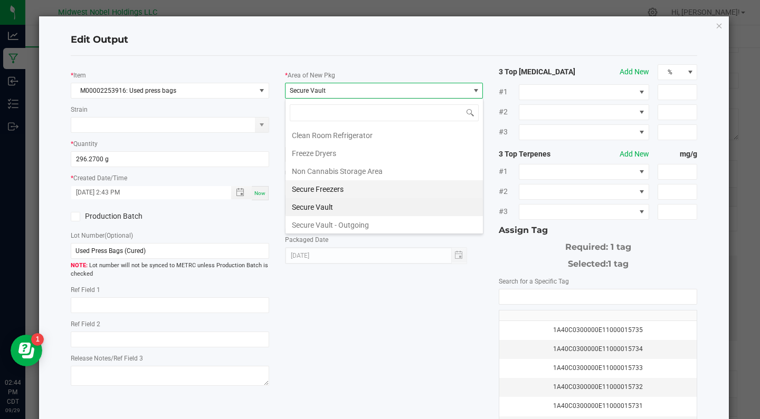
click at [345, 190] on li "Secure Freezers" at bounding box center [383, 189] width 197 height 18
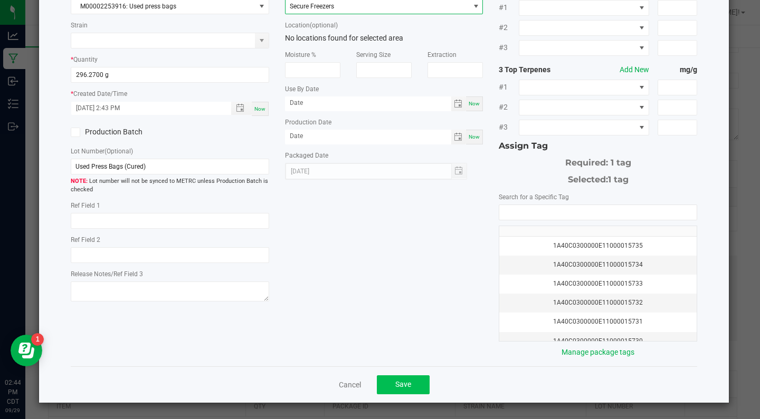
scroll to position [84, 0]
click at [395, 389] on button "Save" at bounding box center [403, 385] width 53 height 19
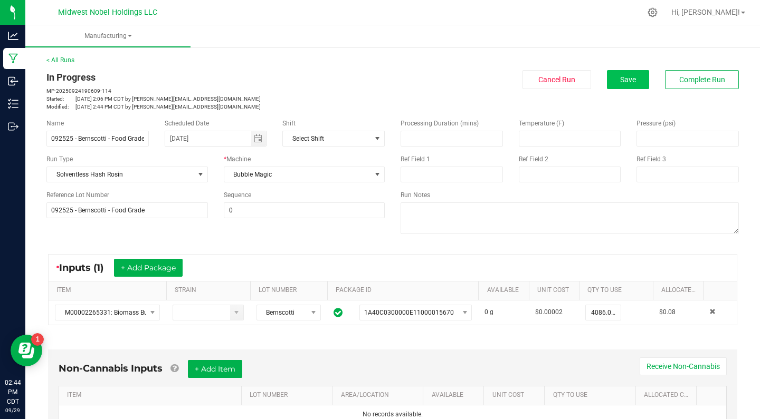
scroll to position [0, 0]
click at [639, 77] on button "Save" at bounding box center [628, 79] width 42 height 19
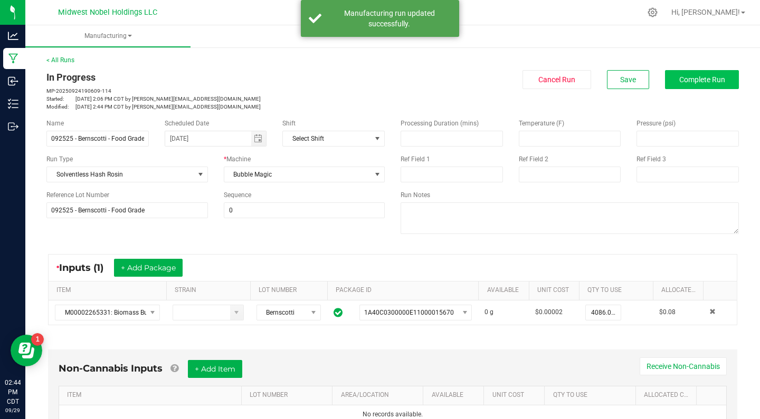
click at [695, 82] on span "Complete Run" at bounding box center [702, 79] width 46 height 8
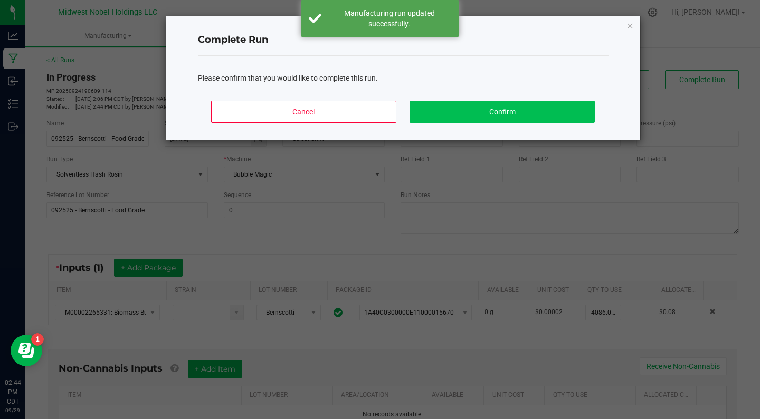
click at [484, 103] on button "Confirm" at bounding box center [501, 112] width 185 height 22
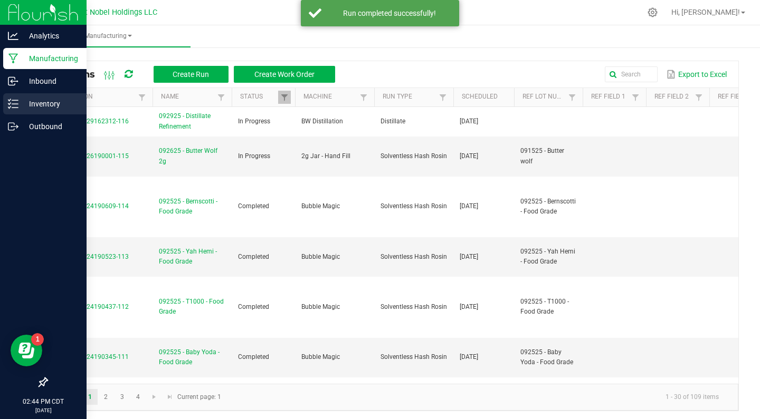
click at [37, 106] on p "Inventory" at bounding box center [49, 104] width 63 height 13
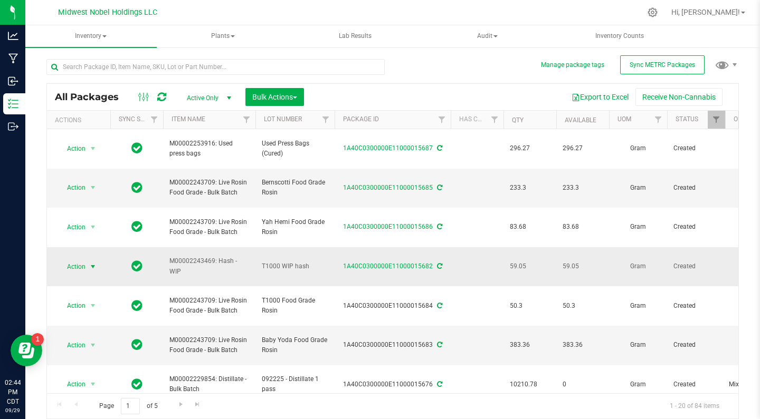
click at [79, 260] on span "Action" at bounding box center [71, 267] width 28 height 15
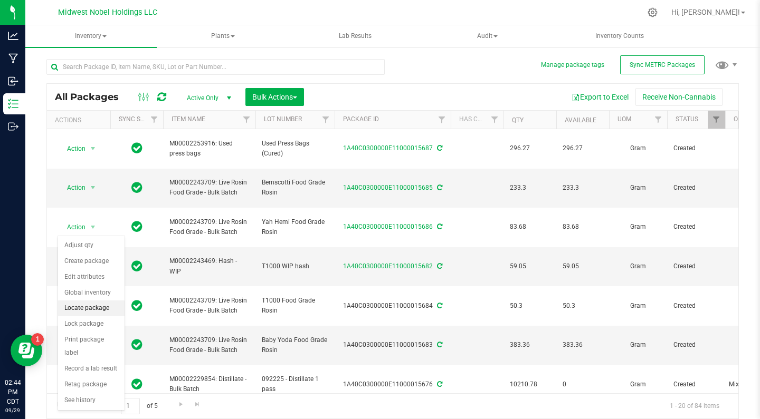
click at [108, 310] on li "Locate package" at bounding box center [91, 309] width 66 height 16
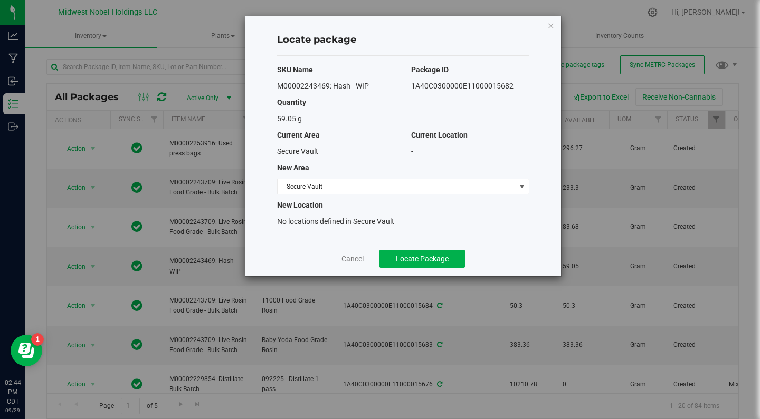
click at [474, 195] on div "SKU Name Package ID M00002243469: Hash - WIP 1A40C0300000E11000015682 Quantity …" at bounding box center [403, 148] width 252 height 185
click at [473, 193] on span "Secure Vault" at bounding box center [396, 186] width 238 height 15
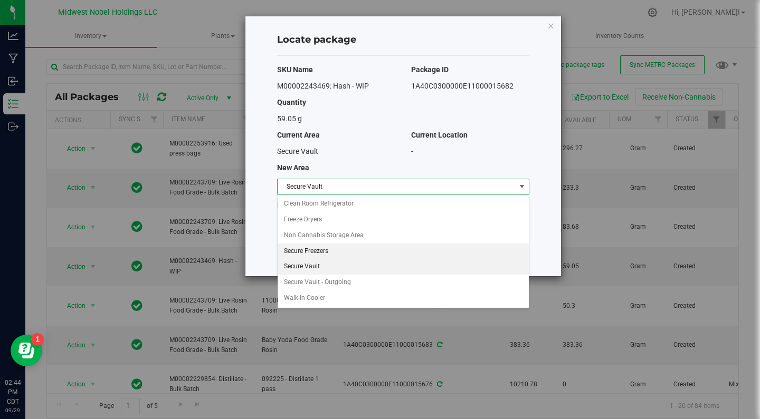
click at [328, 250] on li "Secure Freezers" at bounding box center [402, 252] width 251 height 16
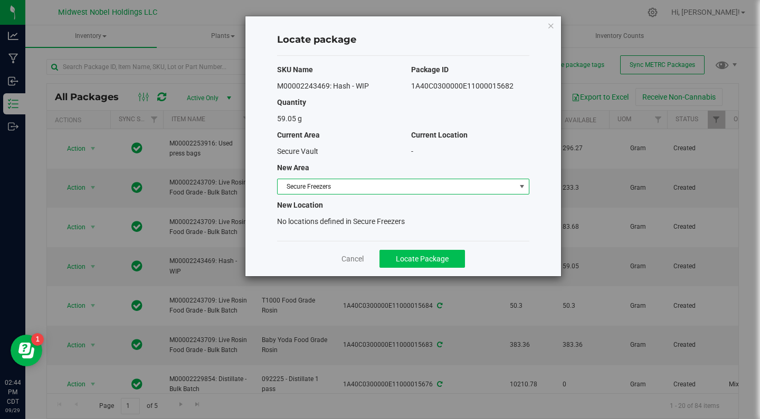
click at [409, 257] on span "Locate Package" at bounding box center [422, 259] width 53 height 8
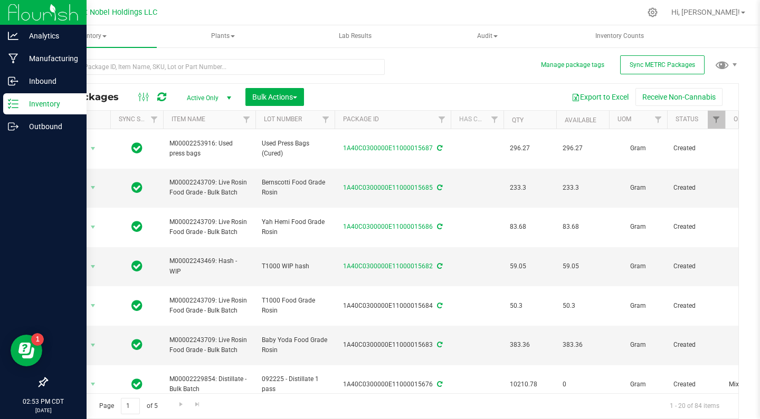
click at [18, 110] on div "Inventory" at bounding box center [44, 103] width 83 height 21
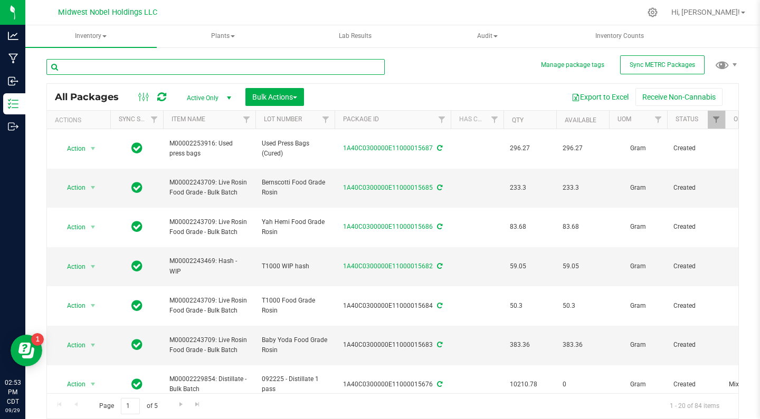
click at [153, 70] on input "text" at bounding box center [215, 67] width 338 height 16
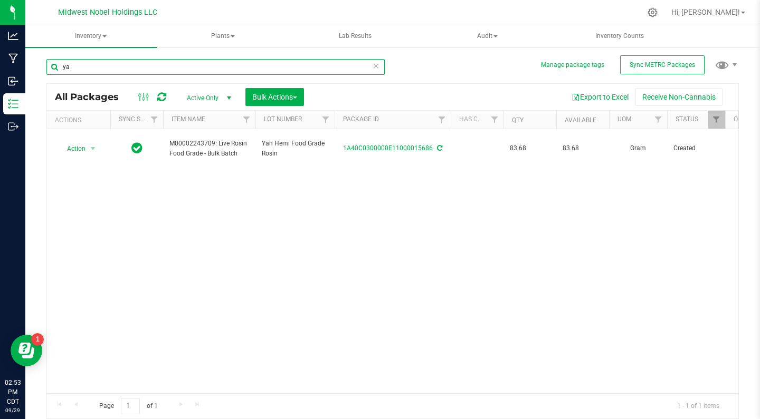
type input "y"
type input "Rosin"
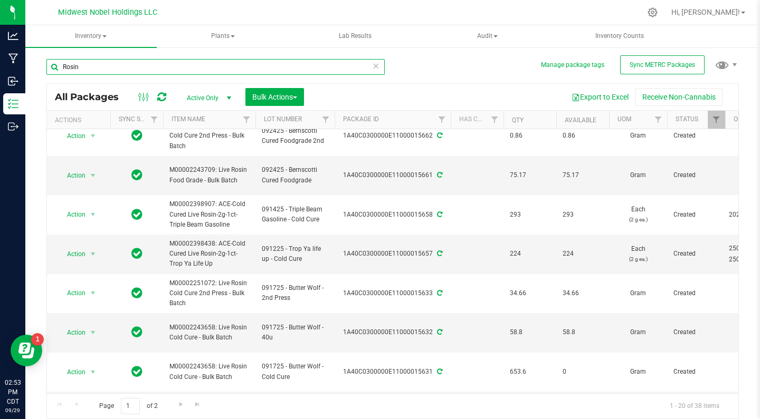
scroll to position [406, 0]
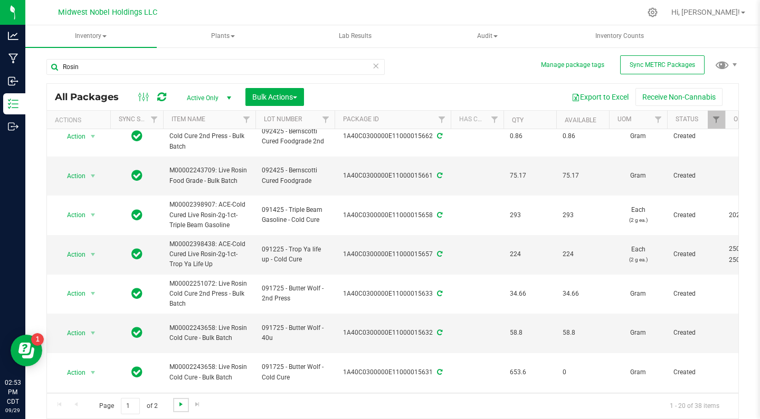
click at [179, 405] on span "Go to the next page" at bounding box center [181, 404] width 8 height 8
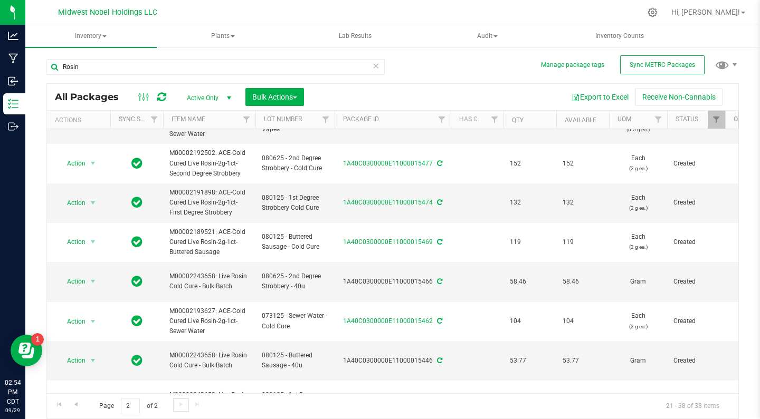
scroll to position [390, 0]
click at [78, 404] on span "Go to the previous page" at bounding box center [76, 404] width 8 height 8
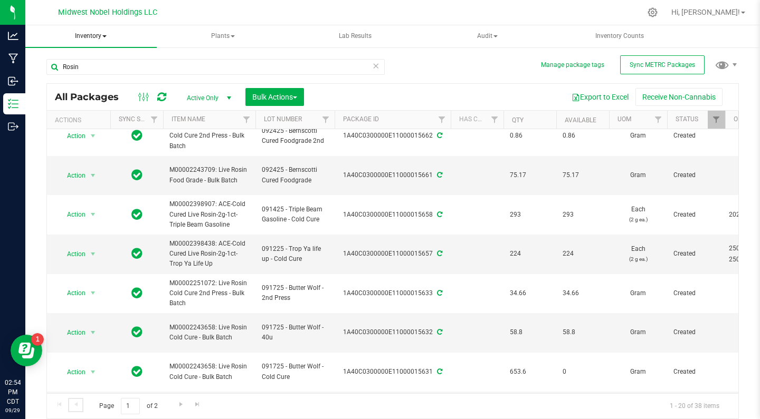
scroll to position [406, 0]
click at [294, 101] on span "Bulk Actions" at bounding box center [274, 97] width 45 height 8
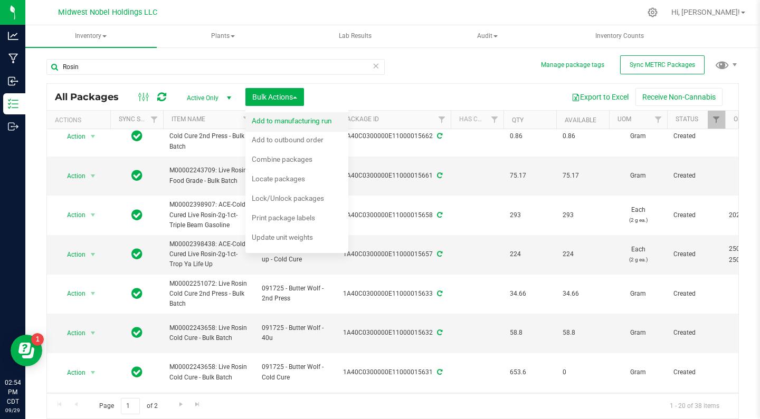
click at [293, 114] on div "Add to manufacturing run" at bounding box center [299, 122] width 94 height 17
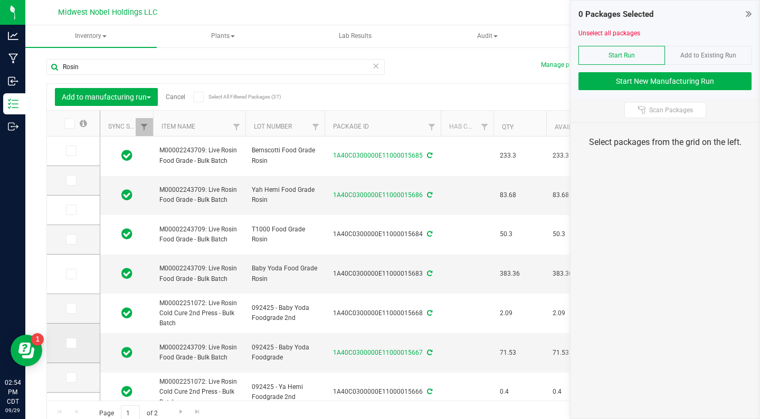
click at [67, 343] on icon at bounding box center [70, 343] width 7 height 0
click at [0, 0] on input "checkbox" at bounding box center [0, 0] width 0 height 0
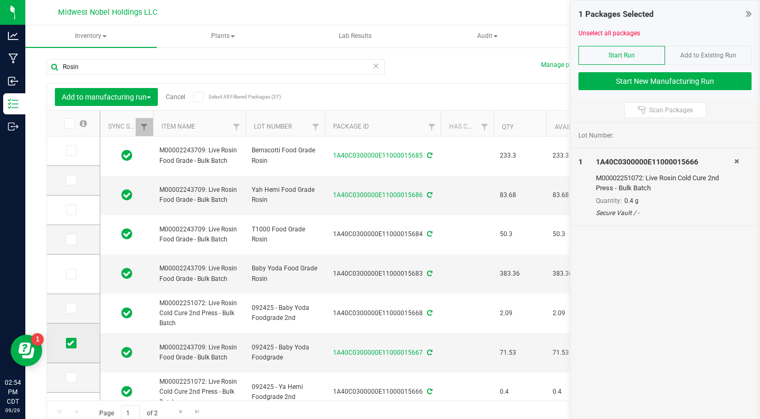
scroll to position [66, 0]
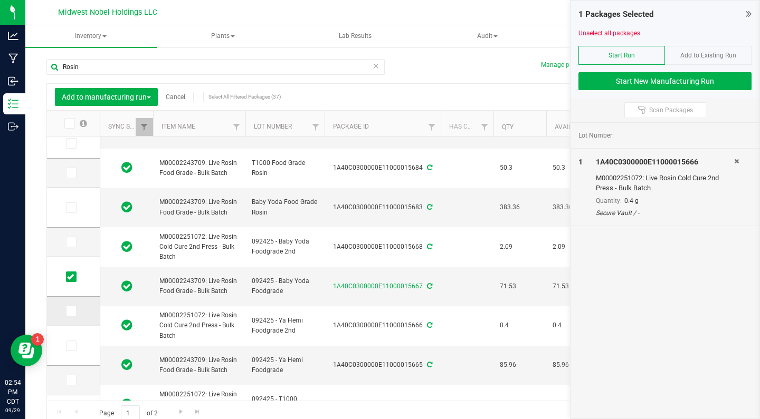
click at [67, 311] on icon at bounding box center [70, 311] width 7 height 0
click at [0, 0] on input "checkbox" at bounding box center [0, 0] width 0 height 0
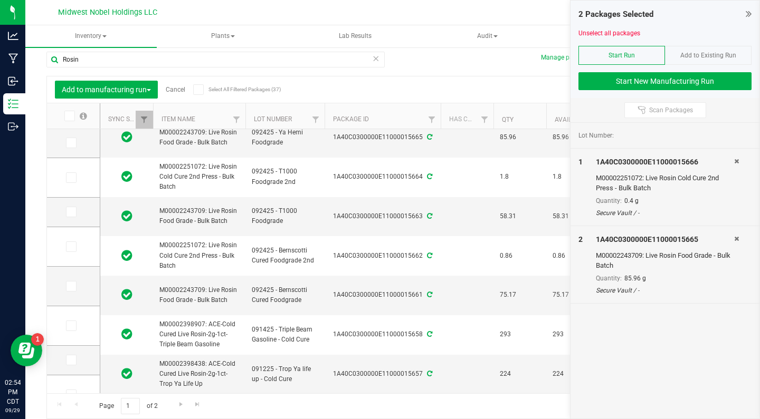
scroll to position [0, 0]
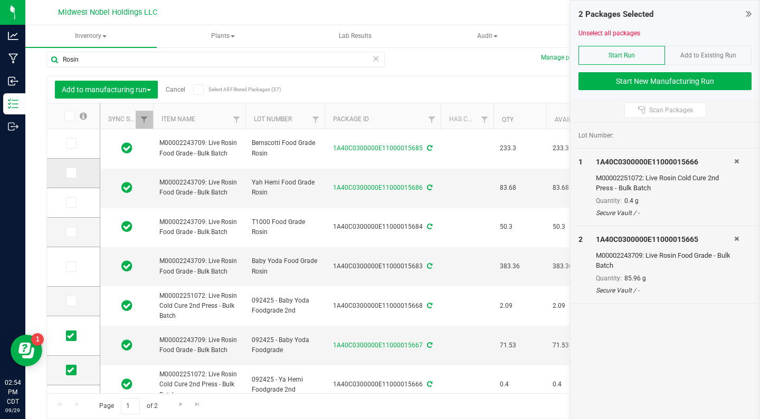
click at [67, 173] on icon at bounding box center [70, 173] width 7 height 0
click at [0, 0] on input "checkbox" at bounding box center [0, 0] width 0 height 0
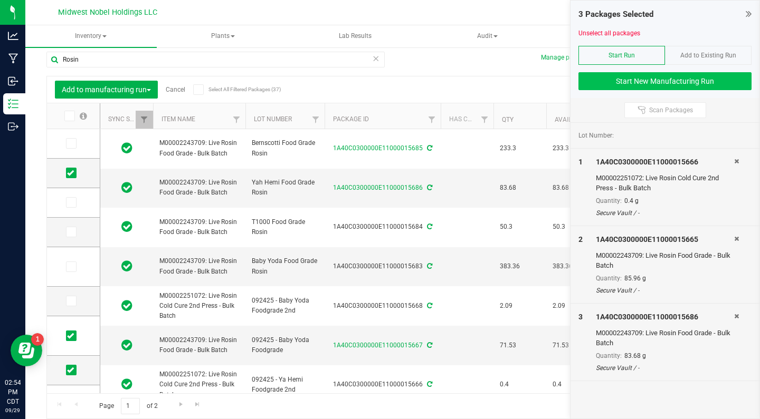
click at [638, 81] on button "Start New Manufacturing Run" at bounding box center [664, 81] width 173 height 18
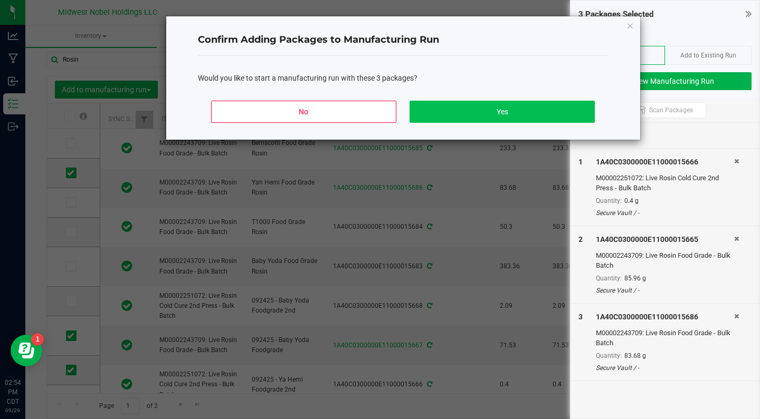
click at [455, 103] on button "Yes" at bounding box center [501, 112] width 185 height 22
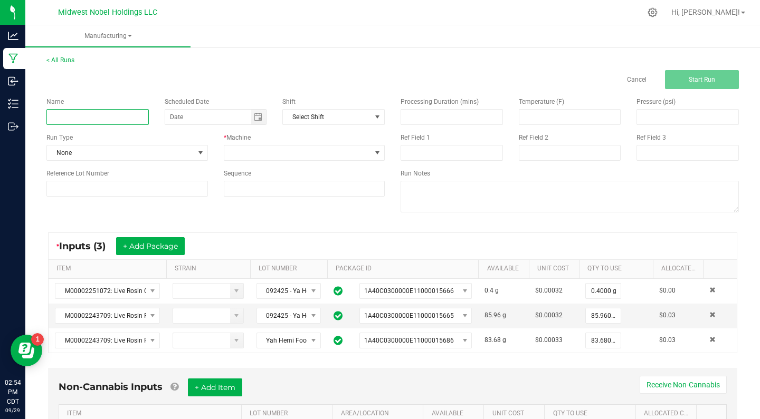
click at [95, 120] on input at bounding box center [97, 117] width 102 height 16
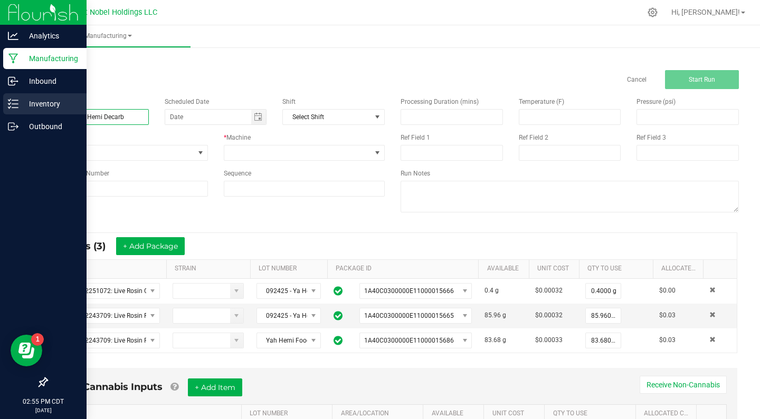
drag, startPoint x: 123, startPoint y: 120, endPoint x: 2, endPoint y: 113, distance: 122.0
click at [1, 113] on div "Analytics Manufacturing Inbound Inventory Outbound 02:55 PM CDT [DATE] 09/29 Mi…" at bounding box center [380, 209] width 760 height 419
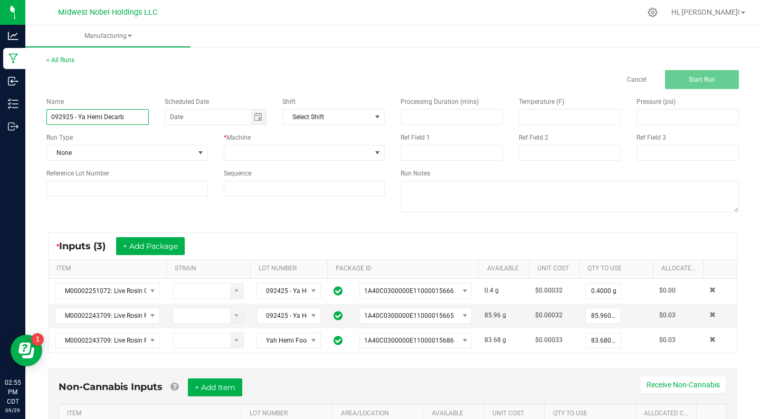
type input "092925 - Ya Hemi Decarb"
click at [290, 222] on div "Name 092925 - Ya Hemi Decarb Scheduled Date Shift Select Shift Run Type None * …" at bounding box center [393, 156] width 708 height 134
click at [105, 155] on span "None" at bounding box center [120, 153] width 147 height 15
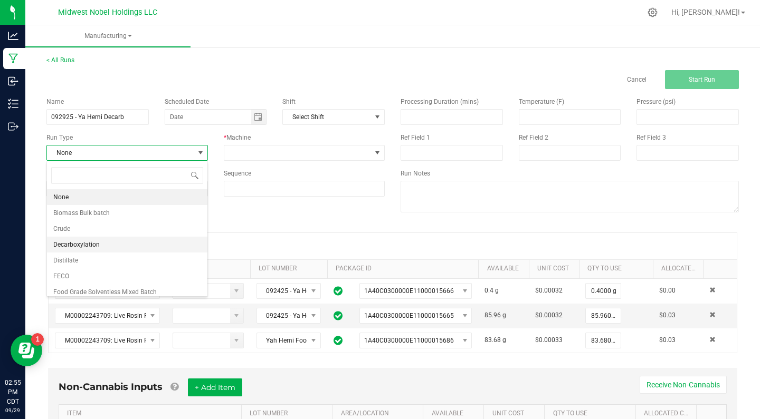
click at [105, 243] on li "Decarboxylation" at bounding box center [127, 245] width 160 height 16
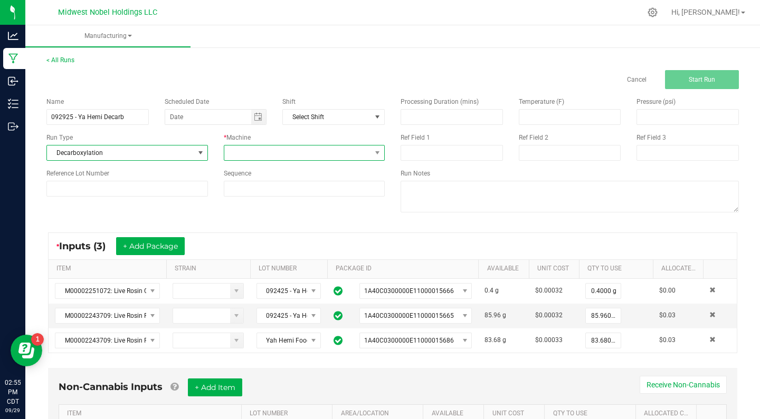
click at [336, 155] on span at bounding box center [297, 153] width 147 height 15
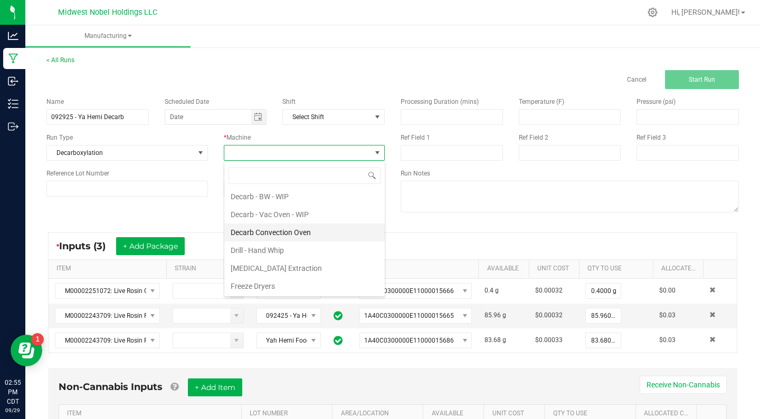
click at [320, 233] on li "Decarb Convection Oven" at bounding box center [304, 233] width 160 height 18
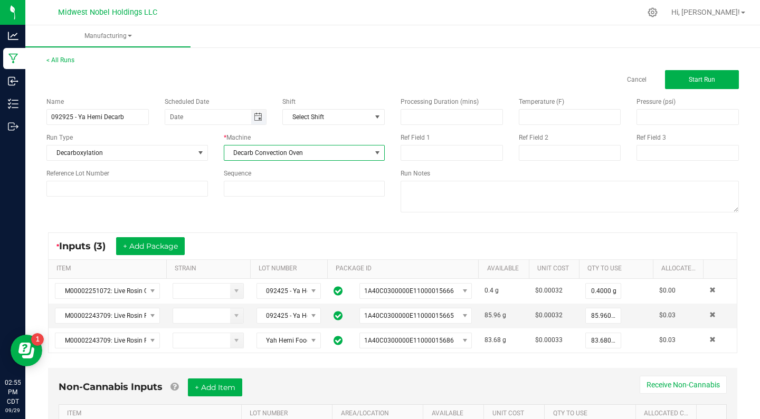
click at [255, 121] on span "Toggle calendar" at bounding box center [258, 117] width 8 height 8
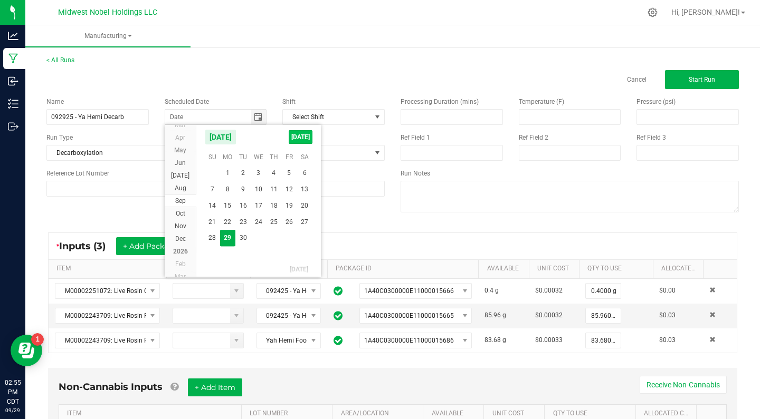
click at [296, 140] on span "[DATE]" at bounding box center [301, 137] width 24 height 14
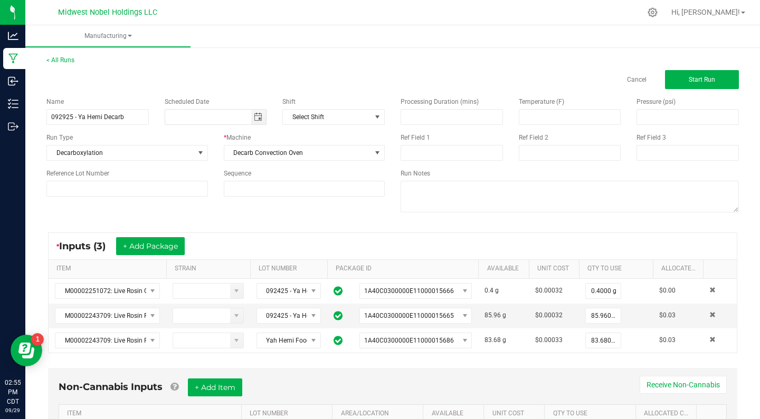
type input "[DATE]"
click at [702, 84] on button "Start Run" at bounding box center [702, 79] width 74 height 19
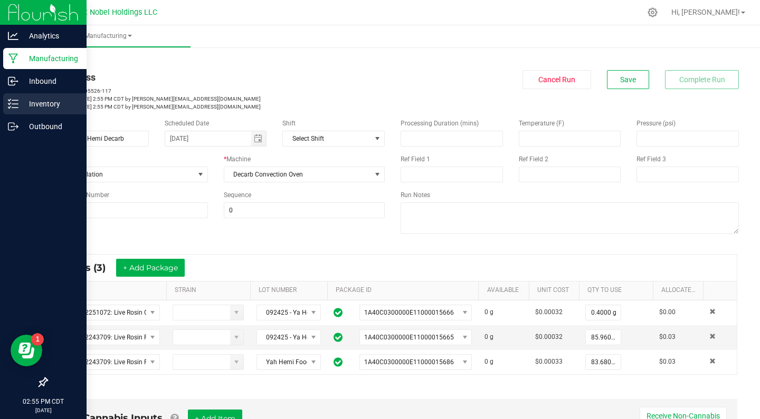
click at [32, 108] on p "Inventory" at bounding box center [49, 104] width 63 height 13
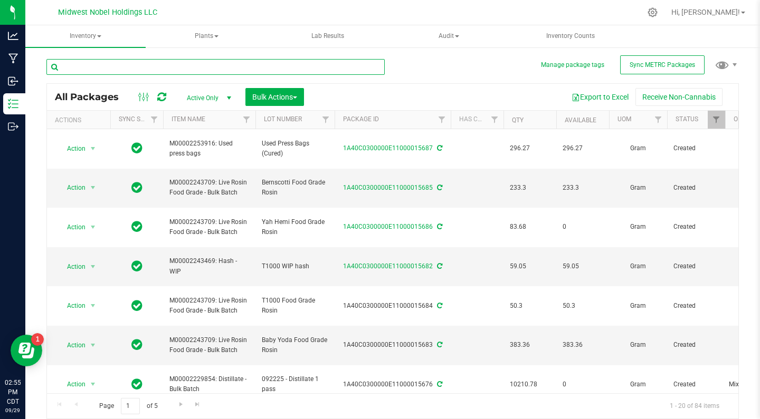
click at [182, 66] on input "text" at bounding box center [215, 67] width 338 height 16
type input "z"
type input "Rosin"
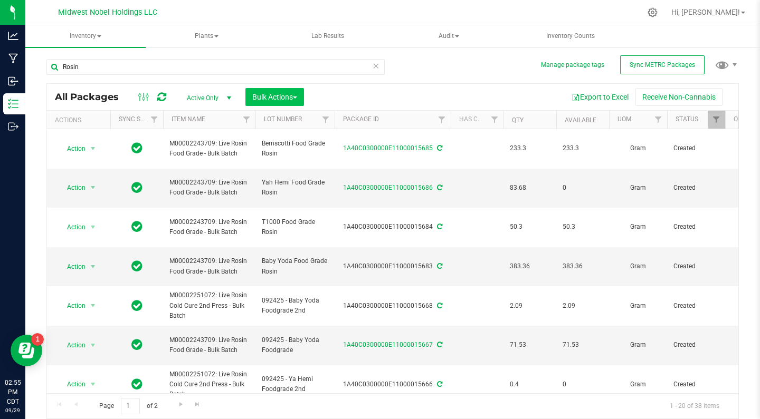
click at [255, 92] on button "Bulk Actions" at bounding box center [274, 97] width 59 height 18
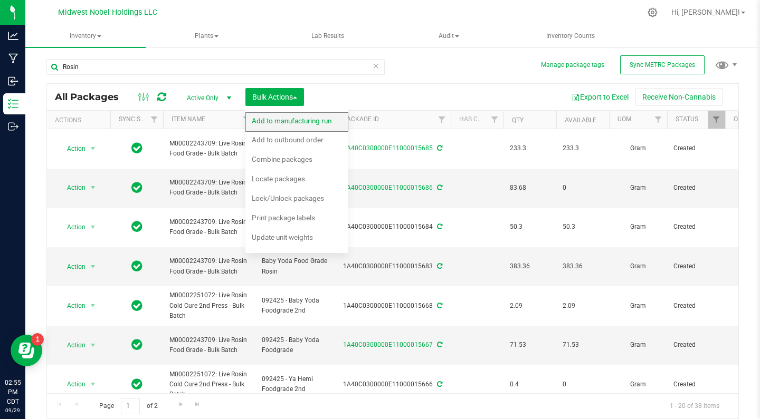
click at [279, 115] on div "Add to manufacturing run" at bounding box center [299, 122] width 94 height 17
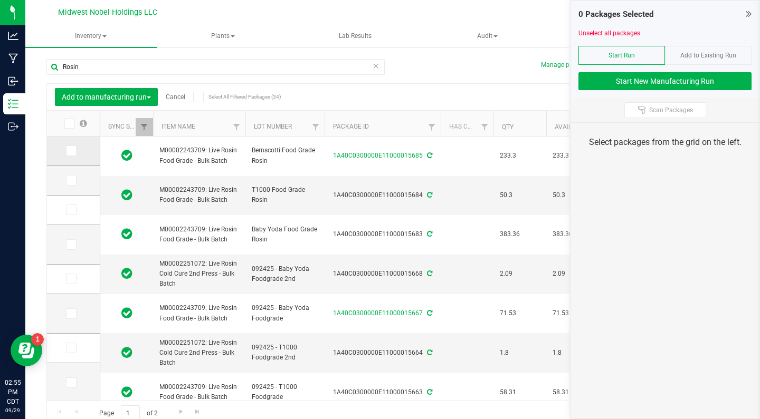
click at [67, 151] on icon at bounding box center [70, 151] width 7 height 0
click at [0, 0] on input "checkbox" at bounding box center [0, 0] width 0 height 0
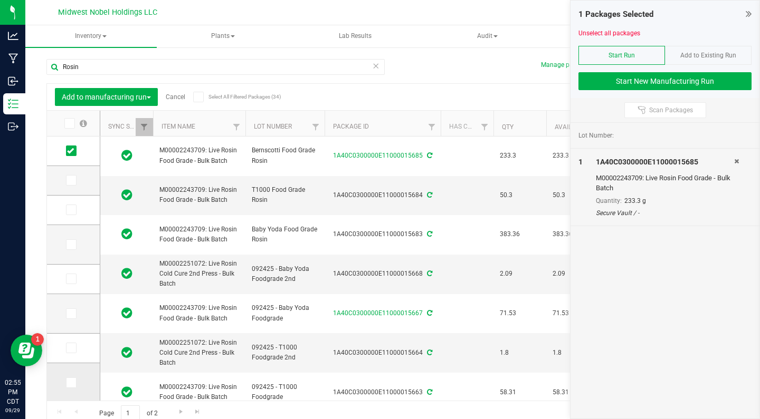
click at [67, 383] on icon at bounding box center [70, 383] width 7 height 0
click at [0, 0] on input "checkbox" at bounding box center [0, 0] width 0 height 0
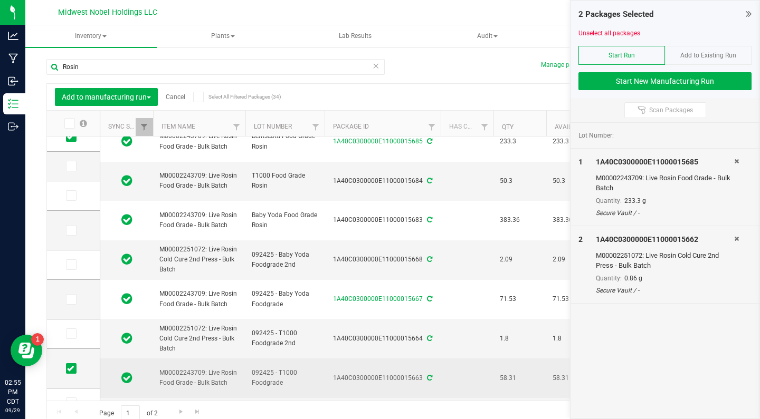
scroll to position [31, 0]
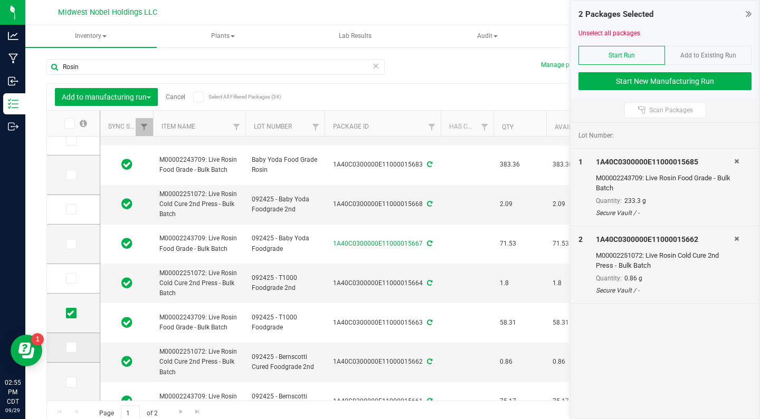
click at [67, 348] on icon at bounding box center [70, 348] width 7 height 0
click at [0, 0] on input "checkbox" at bounding box center [0, 0] width 0 height 0
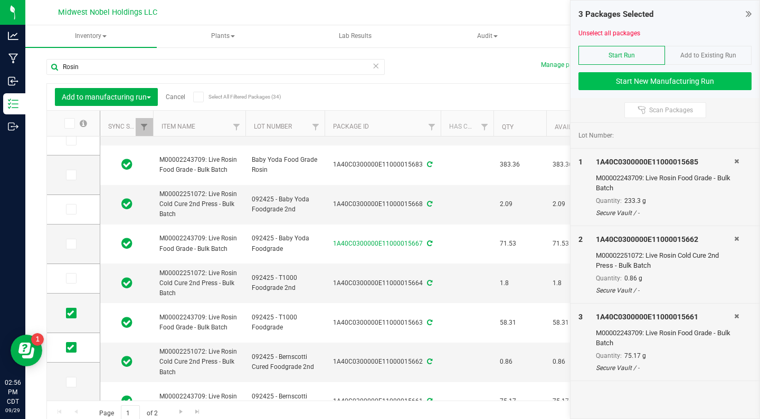
click at [660, 75] on button "Start New Manufacturing Run" at bounding box center [664, 81] width 173 height 18
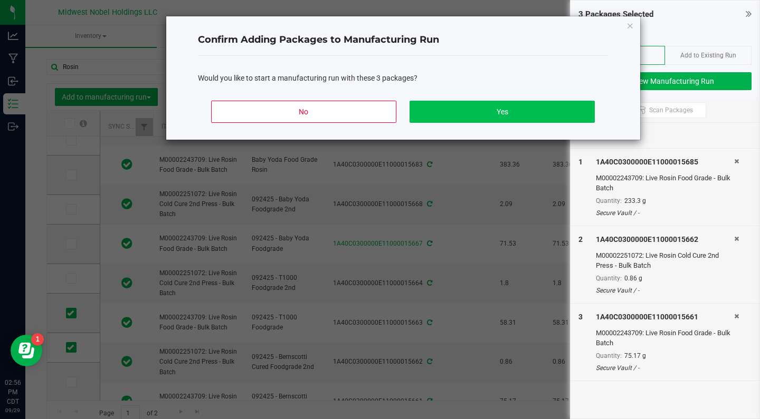
click at [440, 118] on button "Yes" at bounding box center [501, 112] width 185 height 22
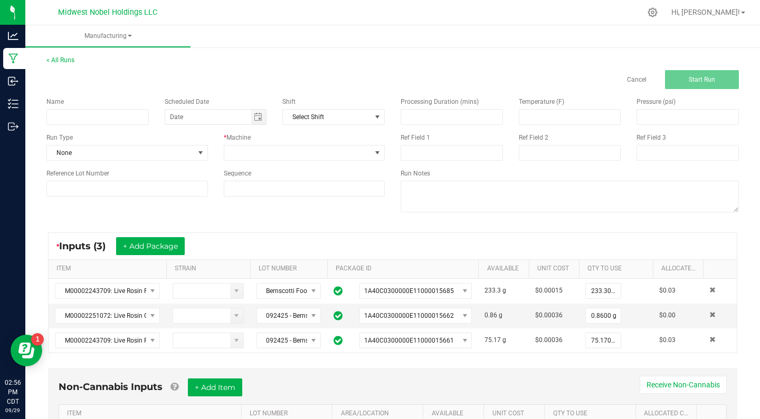
click at [85, 129] on div "Name Scheduled Date Shift Select Shift Run Type None * Machine Reference Lot Nu…" at bounding box center [216, 147] width 354 height 116
click at [85, 116] on input at bounding box center [97, 117] width 102 height 16
paste input "092925 - Ya Hemi Decarb"
click at [102, 116] on input "092925 - Ya Hemi Decarb" at bounding box center [97, 117] width 102 height 16
click at [258, 117] on span "Toggle calendar" at bounding box center [258, 117] width 8 height 8
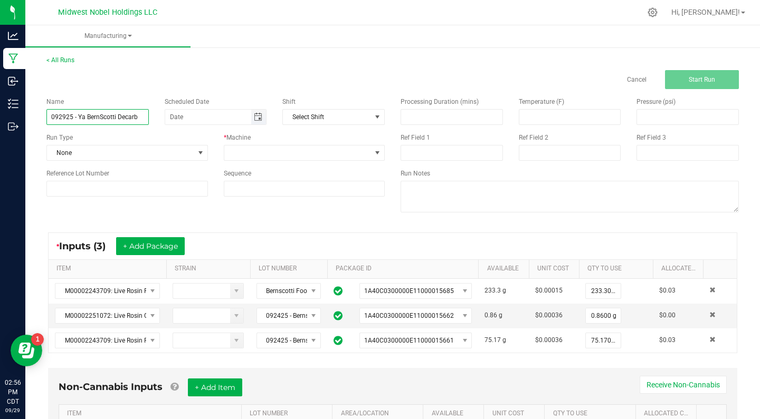
type input "092925 - Ya BernScotti Decarb"
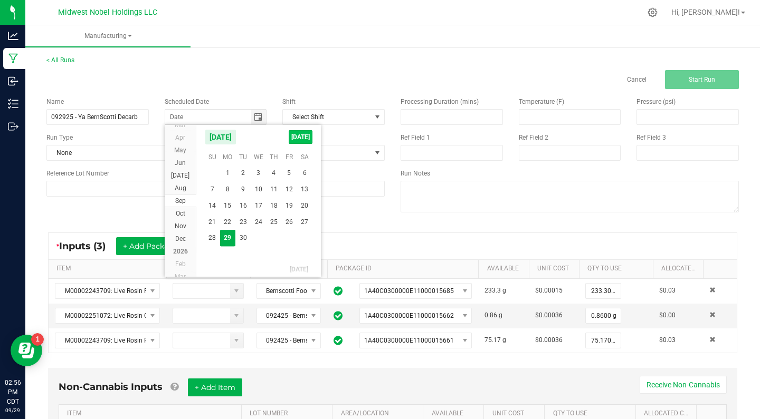
click at [298, 140] on span "[DATE]" at bounding box center [301, 137] width 24 height 14
type input "[DATE]"
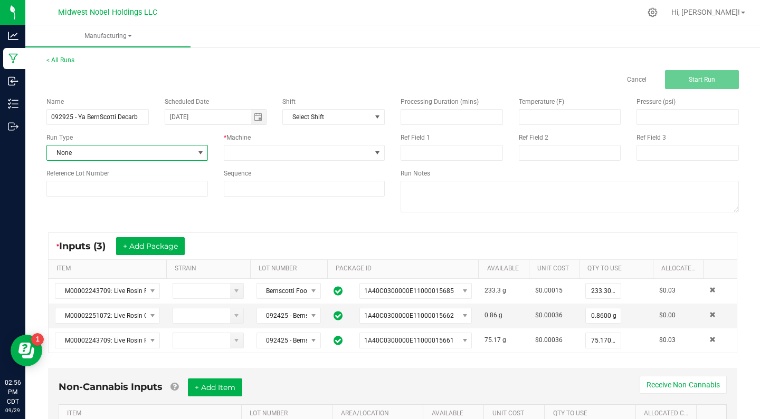
click at [111, 146] on span "None" at bounding box center [120, 153] width 147 height 15
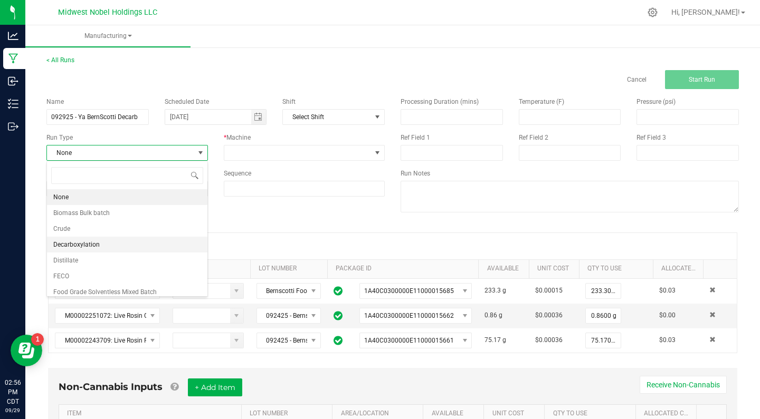
click at [107, 240] on li "Decarboxylation" at bounding box center [127, 245] width 160 height 16
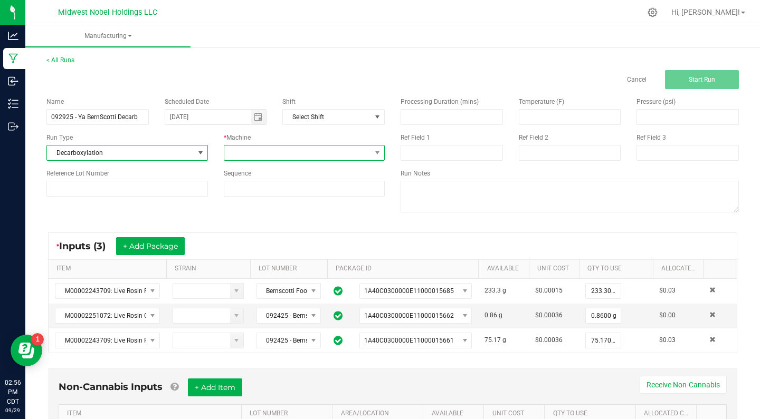
click at [270, 153] on span at bounding box center [297, 153] width 147 height 15
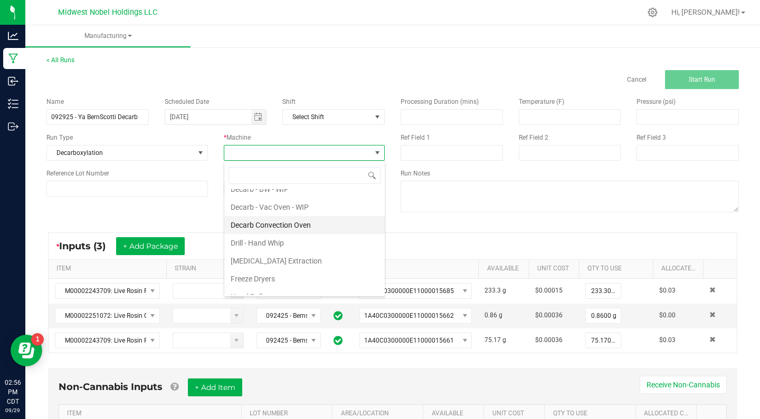
click at [271, 225] on li "Decarb Convection Oven" at bounding box center [304, 225] width 160 height 18
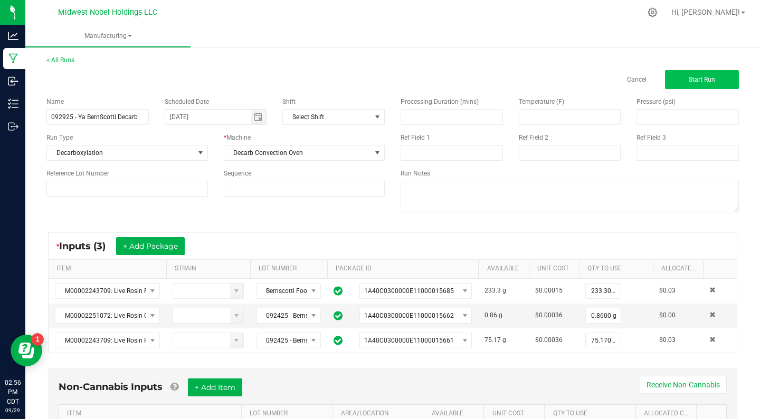
click at [702, 86] on button "Start Run" at bounding box center [702, 79] width 74 height 19
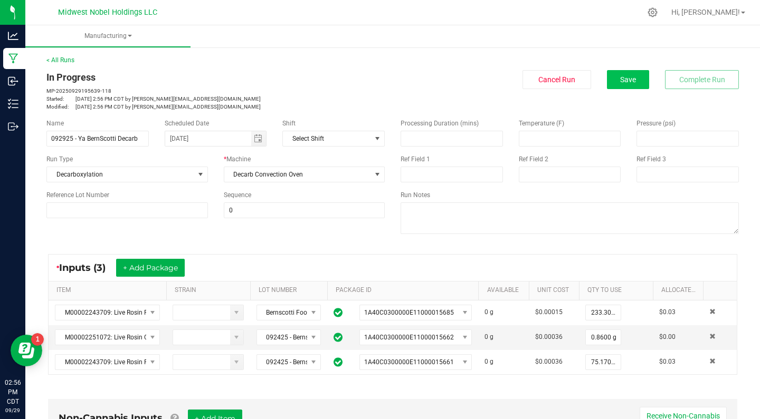
click at [620, 80] on span "Save" at bounding box center [628, 79] width 16 height 8
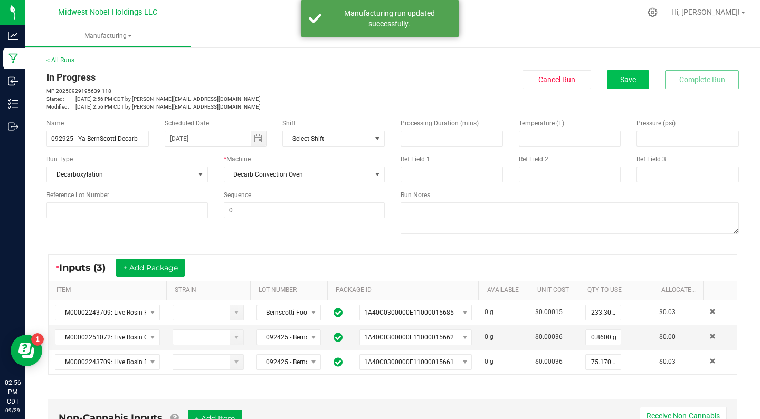
scroll to position [11, 0]
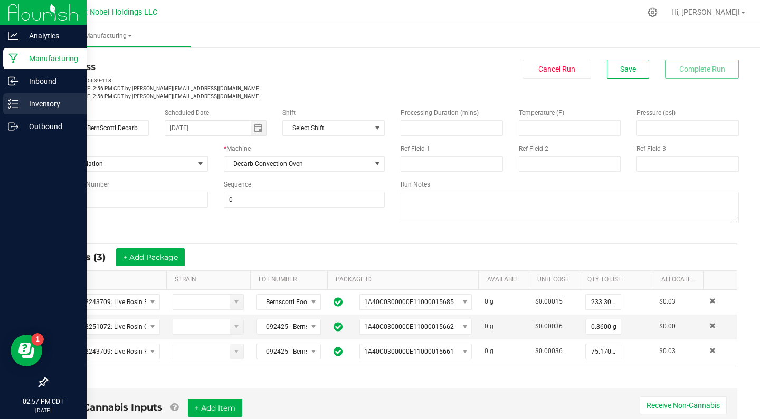
click at [36, 106] on p "Inventory" at bounding box center [49, 104] width 63 height 13
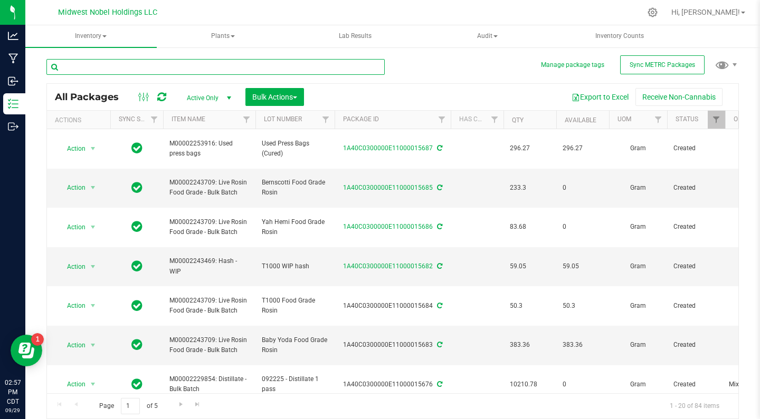
click at [188, 71] on input "text" at bounding box center [215, 67] width 338 height 16
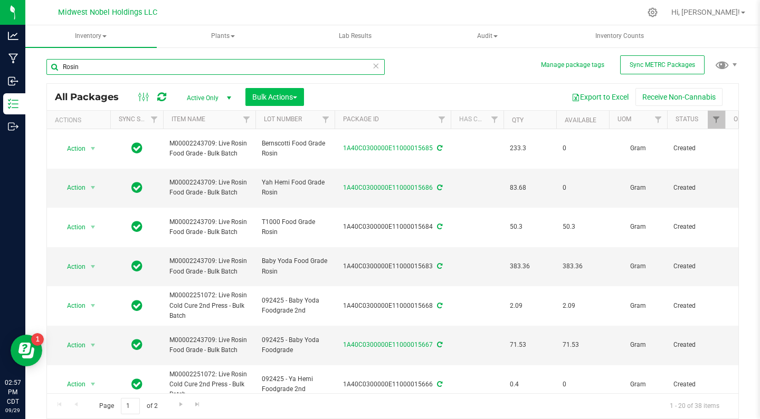
type input "Rosin"
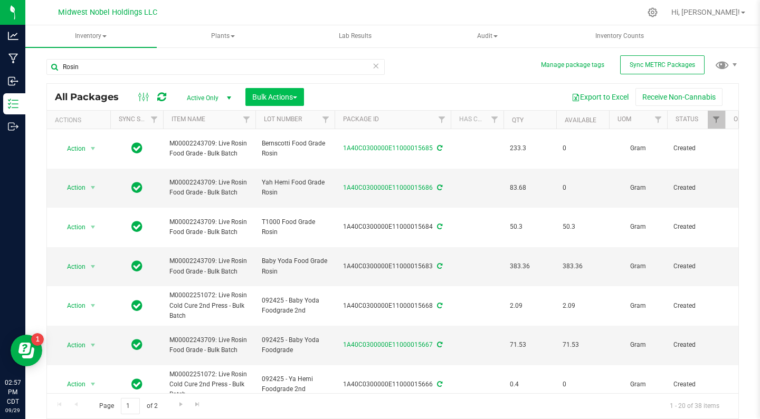
click at [271, 102] on button "Bulk Actions" at bounding box center [274, 97] width 59 height 18
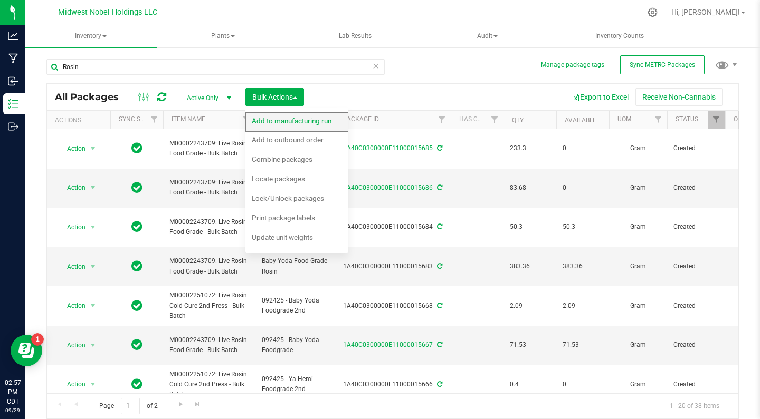
click at [286, 123] on span "Add to manufacturing run" at bounding box center [292, 121] width 80 height 8
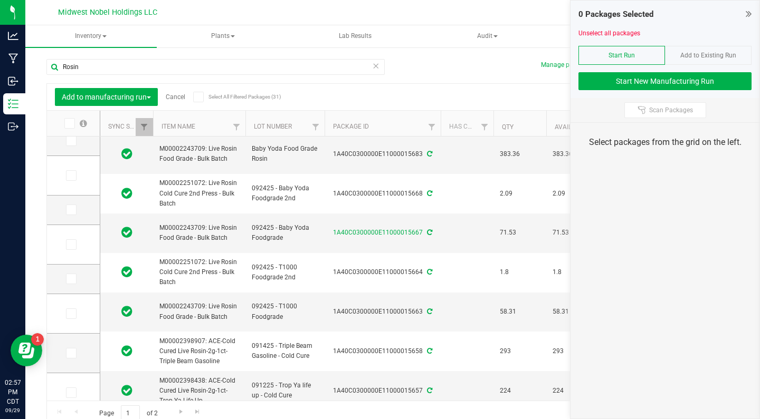
scroll to position [70, 0]
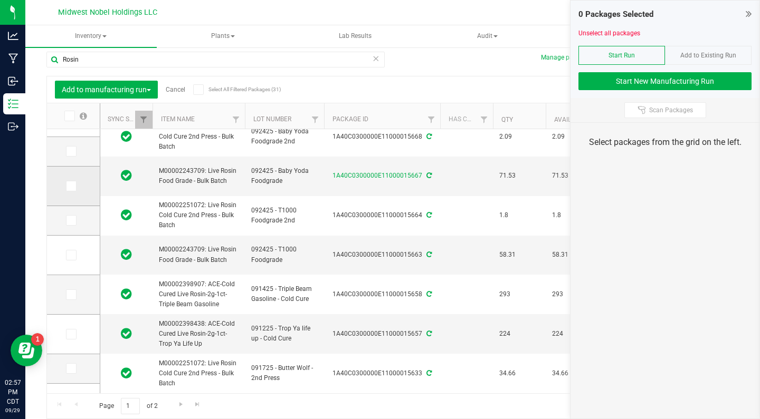
click at [67, 186] on icon at bounding box center [70, 186] width 7 height 0
click at [0, 0] on input "checkbox" at bounding box center [0, 0] width 0 height 0
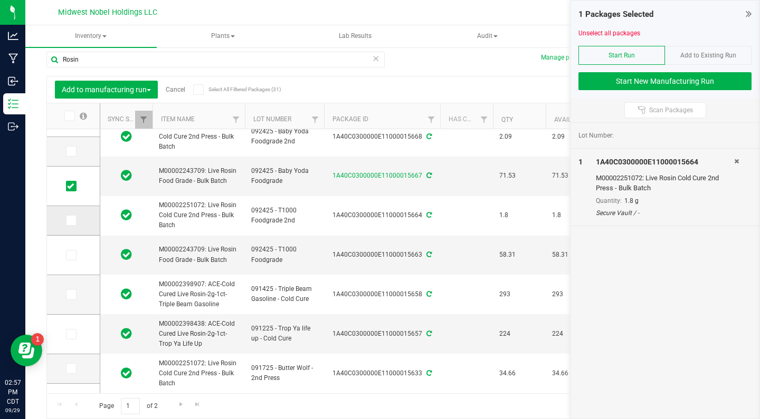
click at [67, 220] on icon at bounding box center [70, 220] width 7 height 0
click at [0, 0] on input "checkbox" at bounding box center [0, 0] width 0 height 0
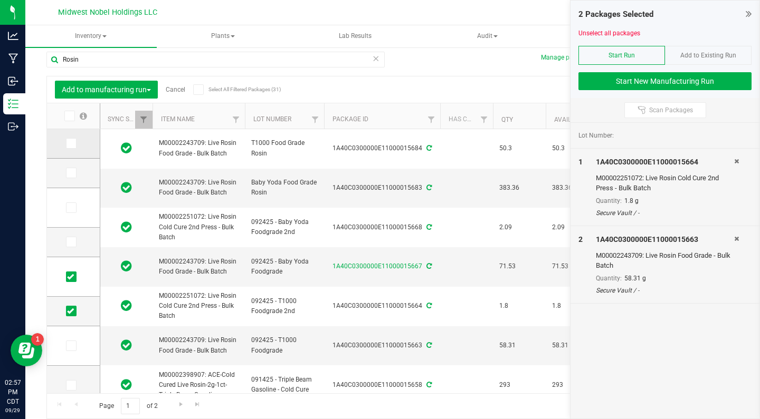
click at [67, 143] on icon at bounding box center [70, 143] width 7 height 0
click at [0, 0] on input "checkbox" at bounding box center [0, 0] width 0 height 0
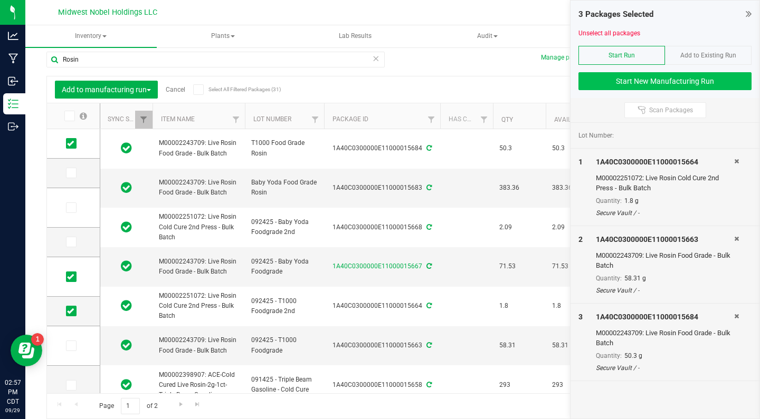
click at [667, 78] on button "Start New Manufacturing Run" at bounding box center [664, 81] width 173 height 18
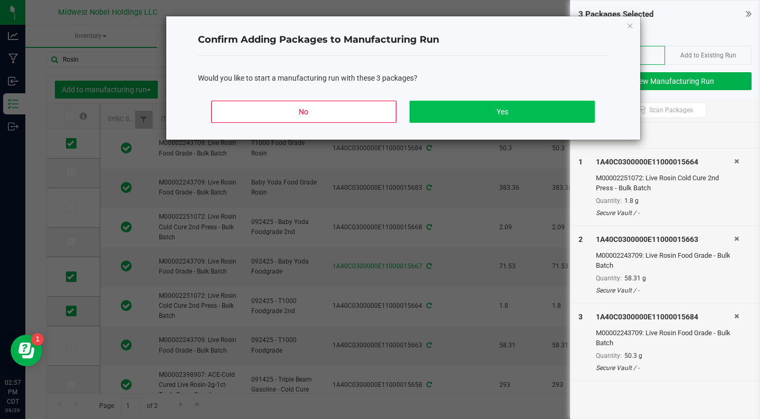
click at [543, 114] on button "Yes" at bounding box center [501, 112] width 185 height 22
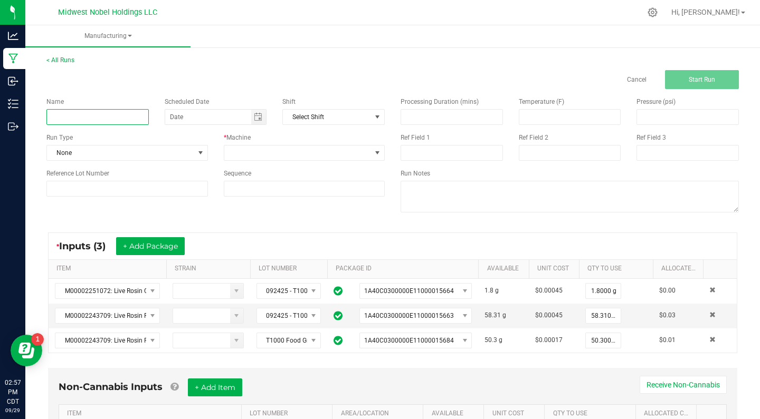
click at [119, 120] on input at bounding box center [97, 117] width 102 height 16
type input "0"
paste input "092925 - Ya Hemi Decarb"
click at [101, 121] on input "092925 - Ya Hemi Decarb" at bounding box center [97, 117] width 102 height 16
click at [97, 116] on input "092925 - Ya Hemi Decarb" at bounding box center [97, 117] width 102 height 16
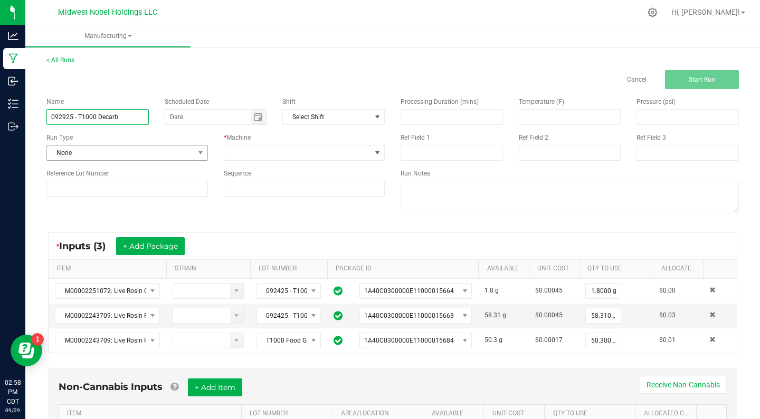
type input "092925 - T1000 Decarb"
click at [148, 148] on span "None" at bounding box center [120, 153] width 147 height 15
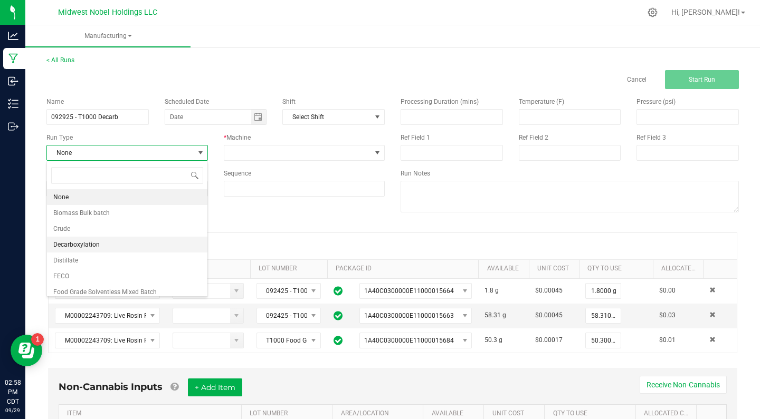
click at [130, 239] on li "Decarboxylation" at bounding box center [127, 245] width 160 height 16
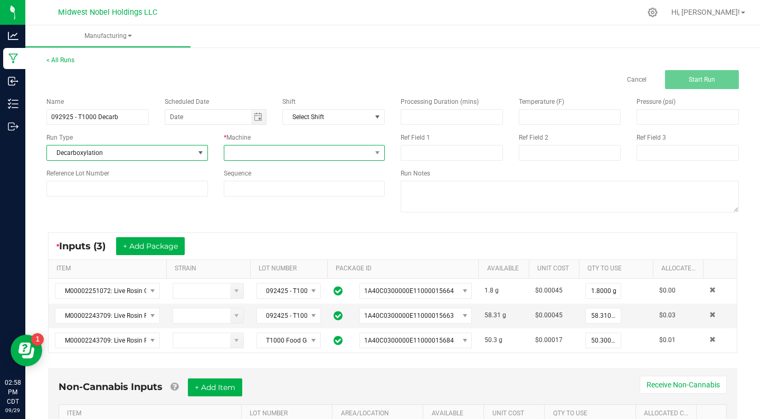
click at [264, 150] on span at bounding box center [297, 153] width 147 height 15
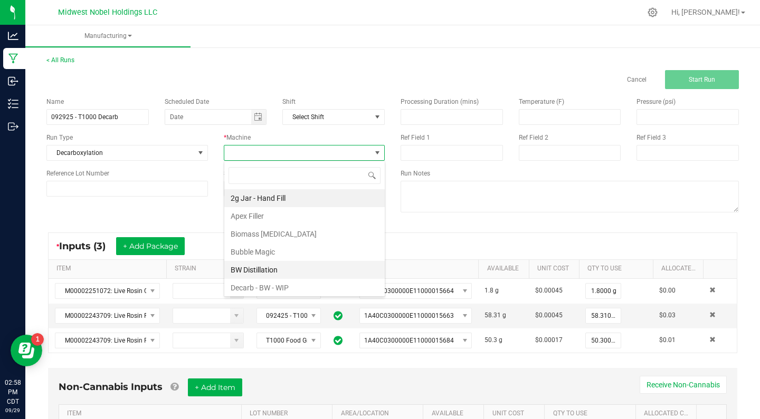
click at [280, 273] on li "BW Distillation" at bounding box center [304, 270] width 160 height 18
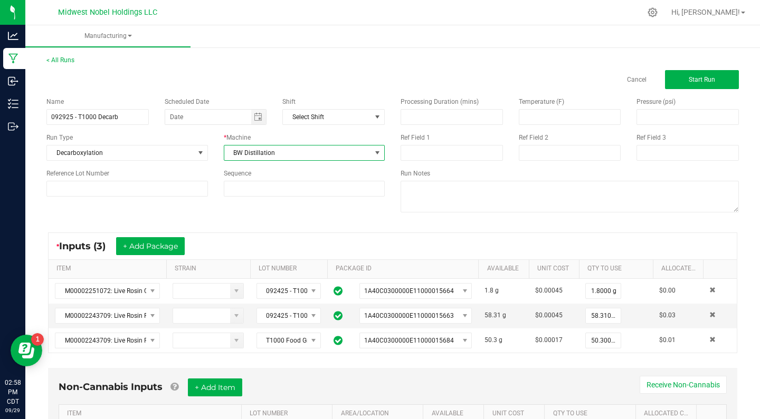
click at [262, 160] on span "BW Distillation" at bounding box center [304, 153] width 161 height 16
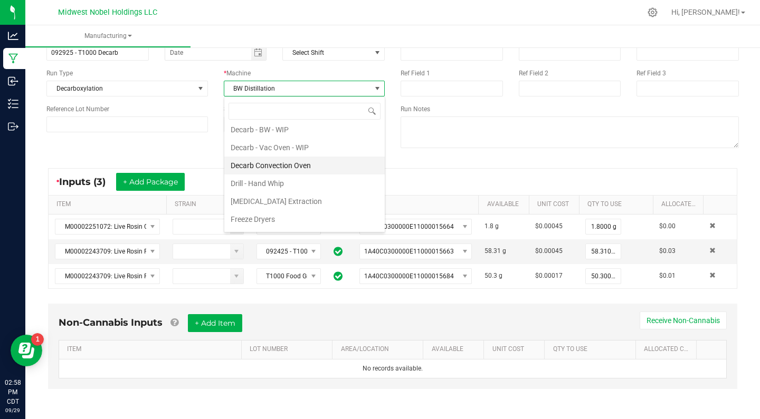
click at [264, 165] on li "Decarb Convection Oven" at bounding box center [304, 166] width 160 height 18
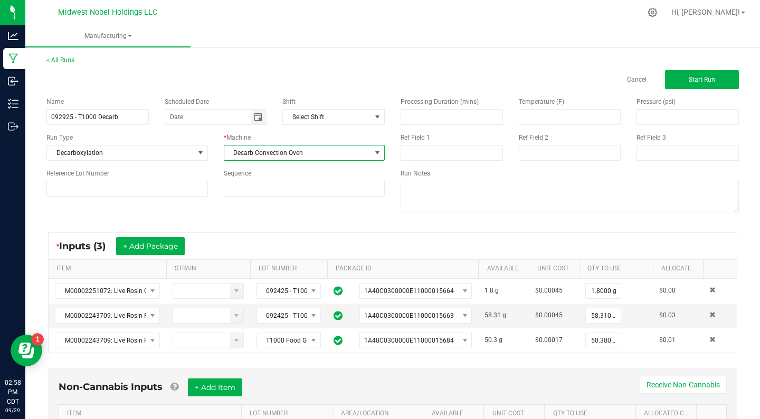
click at [262, 120] on span "Toggle calendar" at bounding box center [258, 117] width 8 height 8
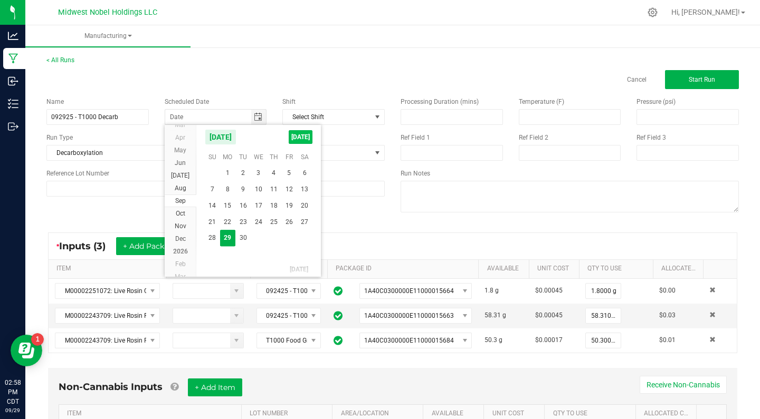
click at [303, 136] on span "[DATE]" at bounding box center [301, 137] width 24 height 14
type input "[DATE]"
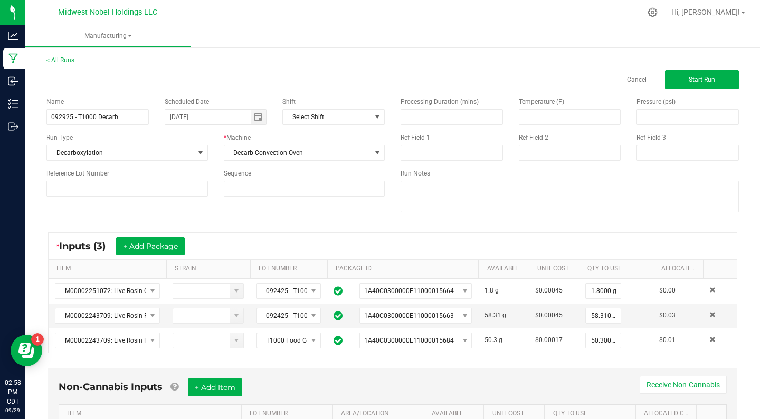
click at [252, 78] on div "Cancel Start Run" at bounding box center [393, 79] width 708 height 19
click at [687, 78] on button "Start Run" at bounding box center [702, 79] width 74 height 19
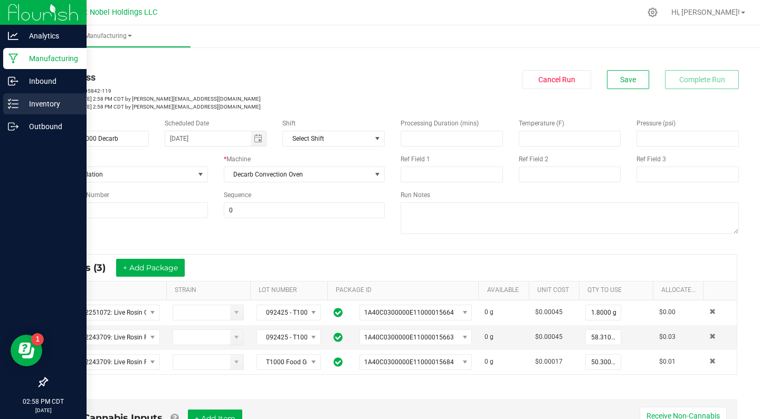
click at [28, 108] on p "Inventory" at bounding box center [49, 104] width 63 height 13
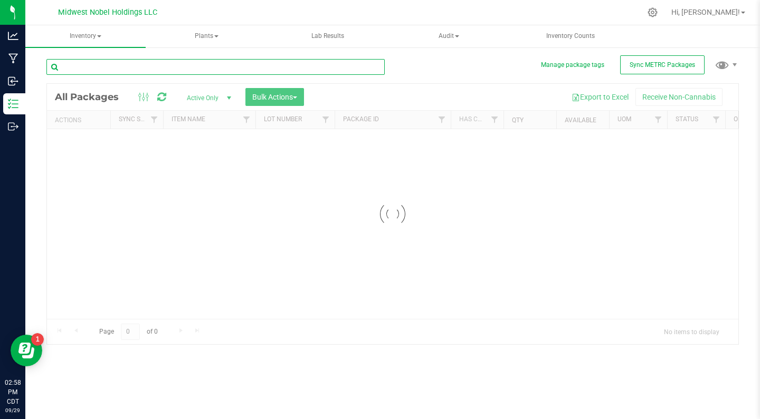
click at [113, 70] on input "text" at bounding box center [215, 67] width 338 height 16
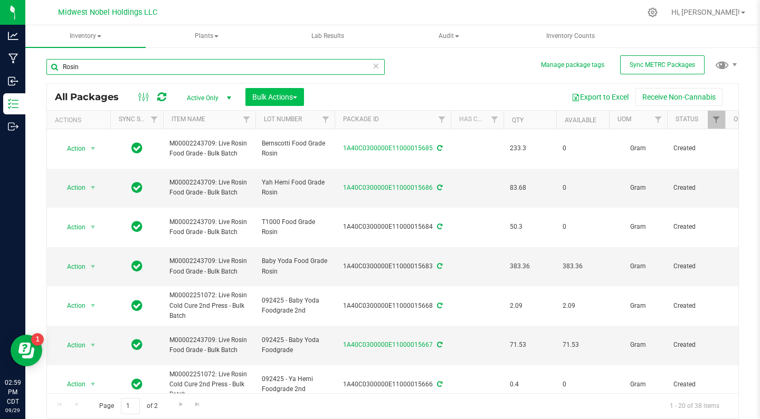
type input "Rosin"
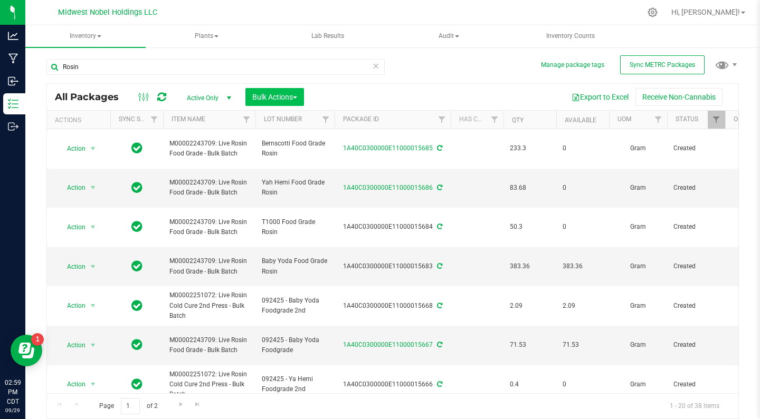
click at [264, 97] on span "Bulk Actions" at bounding box center [274, 97] width 45 height 8
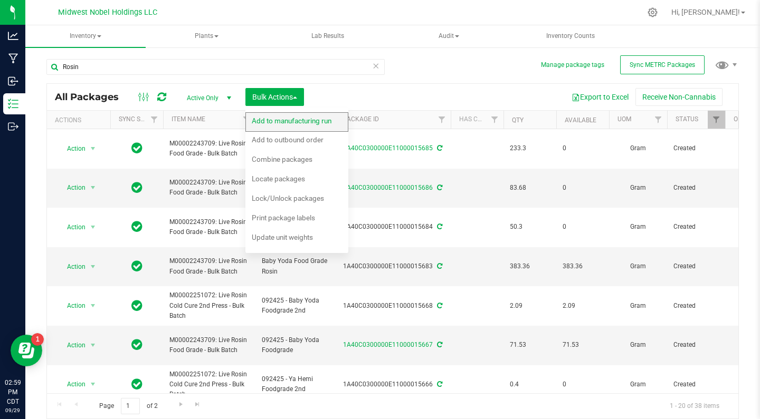
click at [277, 122] on span "Add to manufacturing run" at bounding box center [292, 121] width 80 height 8
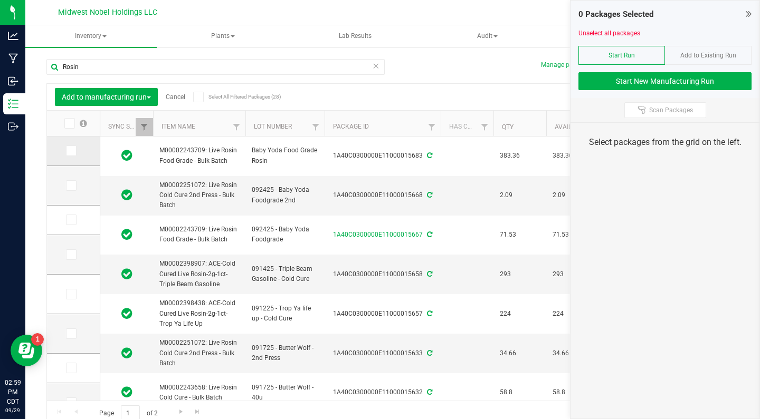
click at [67, 151] on icon at bounding box center [70, 151] width 7 height 0
click at [0, 0] on input "checkbox" at bounding box center [0, 0] width 0 height 0
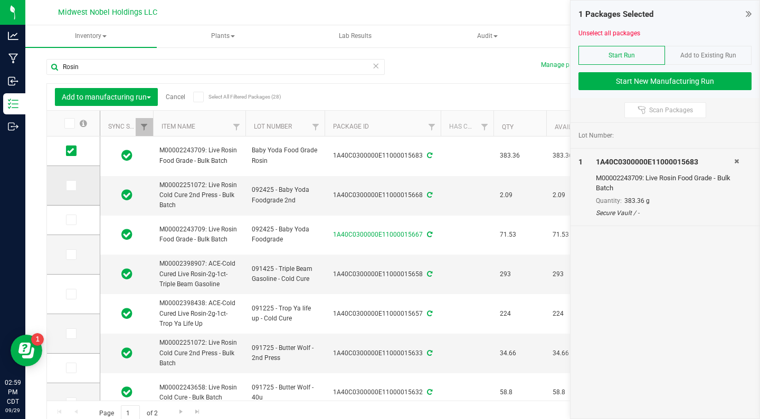
click at [67, 186] on icon at bounding box center [70, 186] width 7 height 0
click at [0, 0] on input "checkbox" at bounding box center [0, 0] width 0 height 0
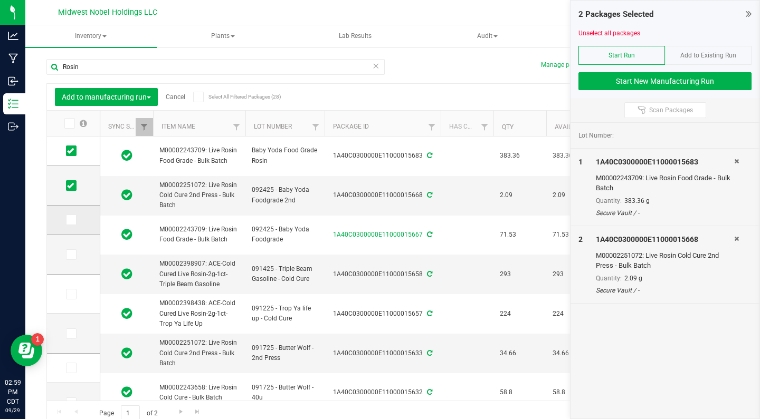
click at [66, 218] on label at bounding box center [73, 220] width 15 height 11
click at [0, 0] on input "checkbox" at bounding box center [0, 0] width 0 height 0
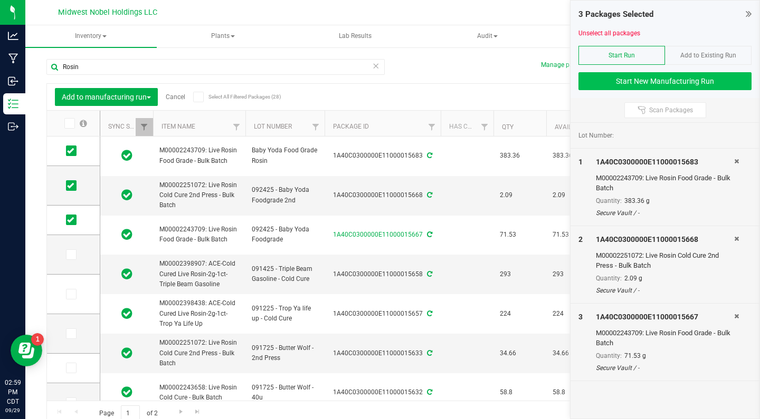
click at [655, 85] on button "Start New Manufacturing Run" at bounding box center [664, 81] width 173 height 18
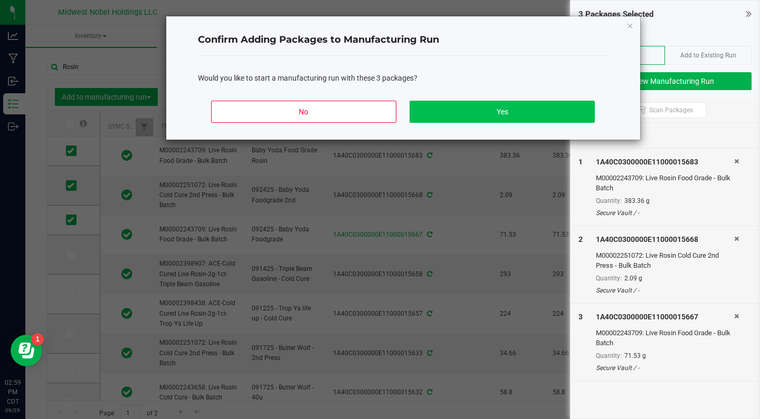
click at [542, 107] on button "Yes" at bounding box center [501, 112] width 185 height 22
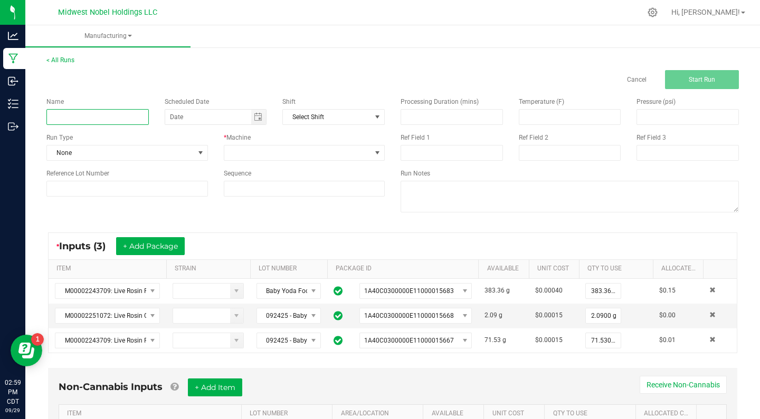
click at [108, 113] on input at bounding box center [97, 117] width 102 height 16
paste input "092925 - Ya Hemi Decarb"
click at [100, 118] on input "092925 - Ya Hemi Decarb" at bounding box center [97, 117] width 102 height 16
click at [261, 118] on span "Toggle calendar" at bounding box center [258, 117] width 8 height 8
type input "092925 - Baby Yoda Decarb"
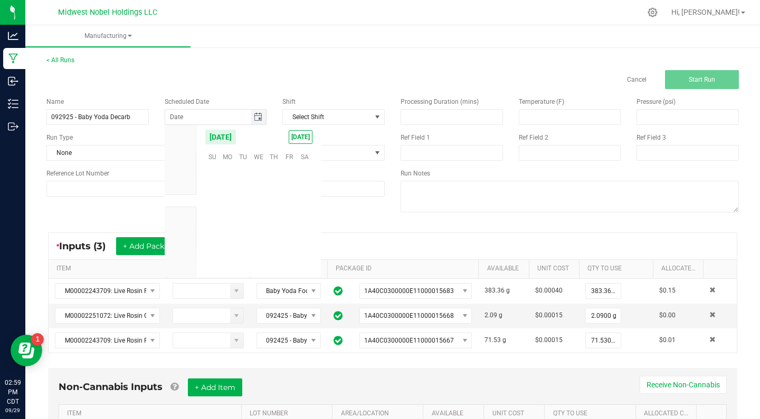
scroll to position [171072, 0]
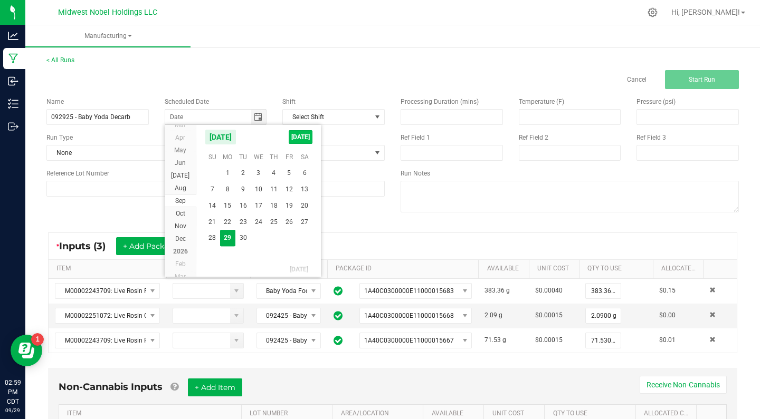
click at [294, 130] on span "[DATE]" at bounding box center [301, 137] width 24 height 14
type input "[DATE]"
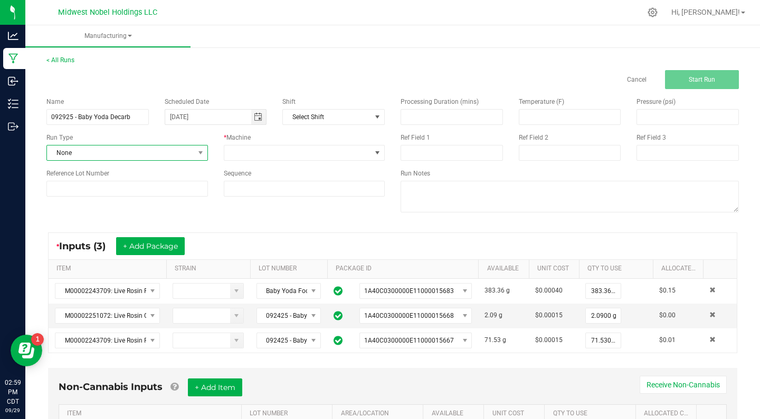
click at [144, 156] on span "None" at bounding box center [120, 153] width 147 height 15
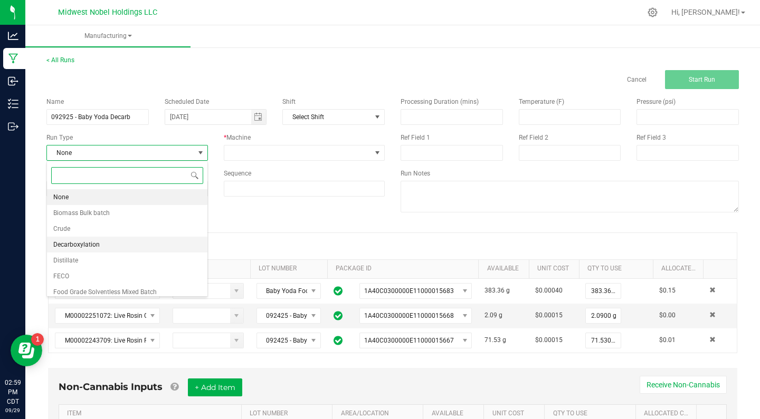
scroll to position [0, 0]
click at [100, 245] on li "Decarboxylation" at bounding box center [127, 245] width 160 height 16
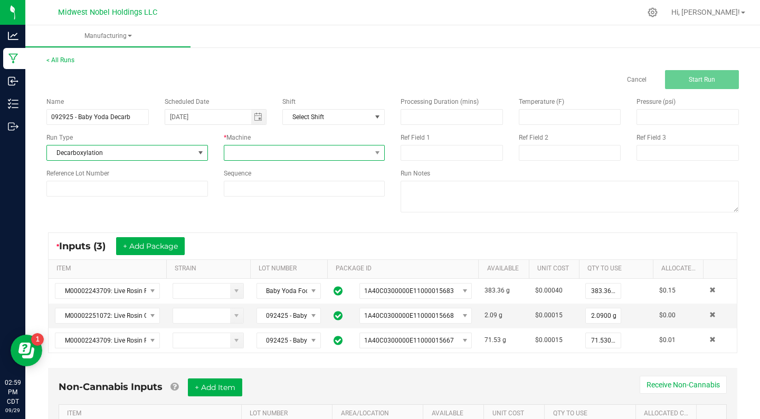
click at [265, 149] on span at bounding box center [297, 153] width 147 height 15
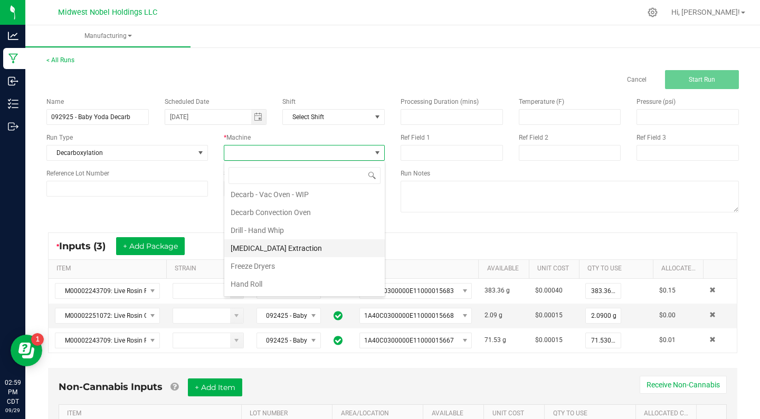
scroll to position [111, 0]
click at [279, 211] on li "Decarb Convection Oven" at bounding box center [304, 213] width 160 height 18
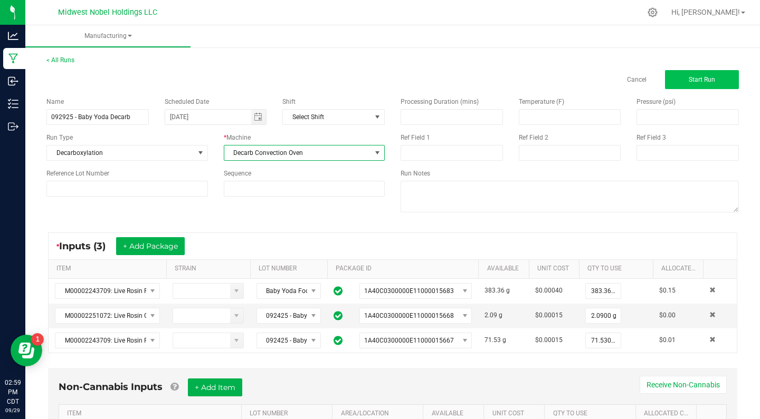
click at [708, 75] on button "Start Run" at bounding box center [702, 79] width 74 height 19
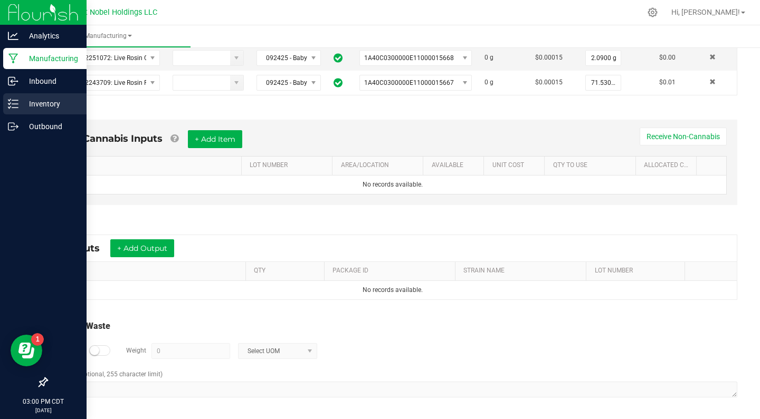
scroll to position [279, 0]
click at [36, 107] on p "Inventory" at bounding box center [49, 104] width 63 height 13
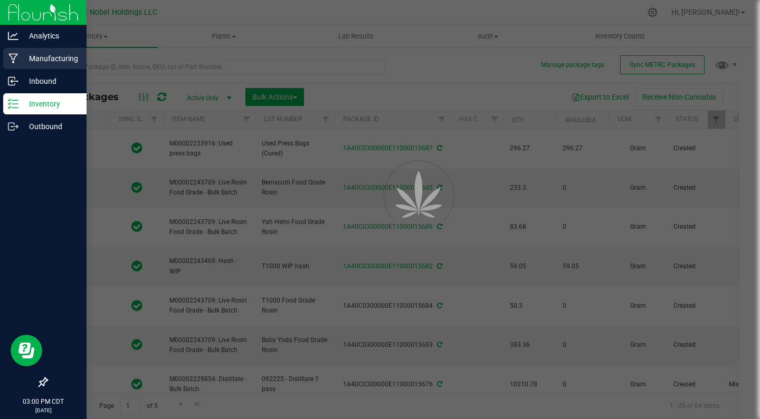
click at [36, 65] on div "Manufacturing" at bounding box center [44, 58] width 83 height 21
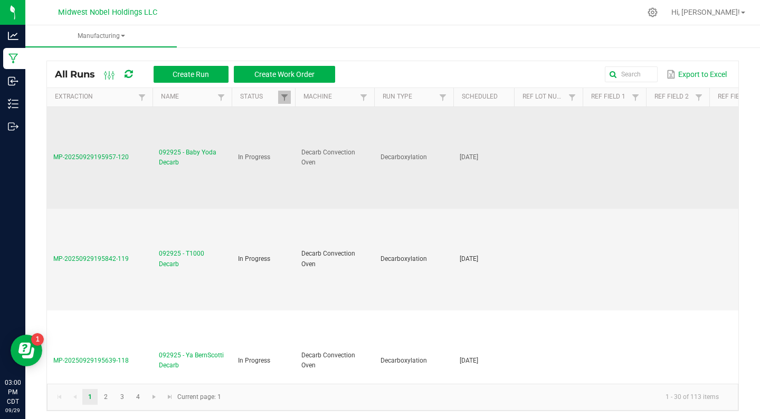
click at [174, 160] on span "092925 - Baby Yoda Decarb" at bounding box center [192, 158] width 66 height 20
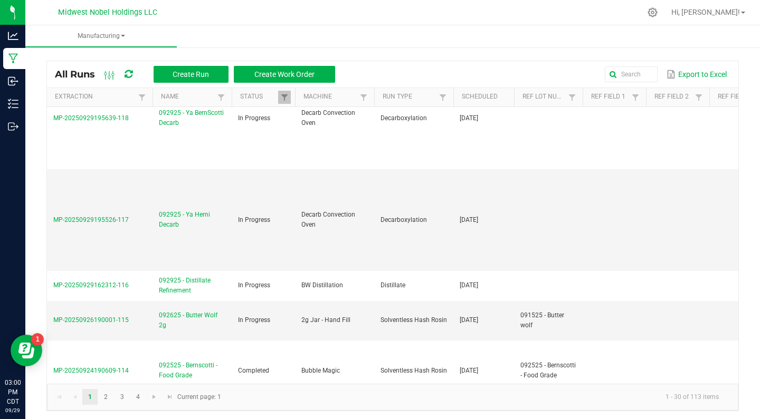
scroll to position [246, 0]
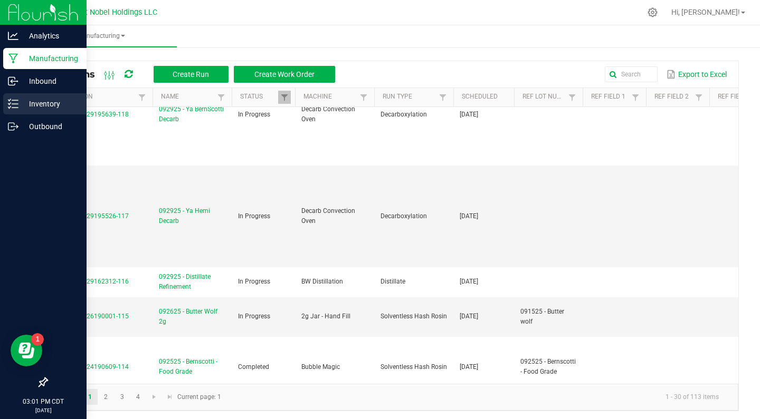
click at [22, 104] on p "Inventory" at bounding box center [49, 104] width 63 height 13
